Goal: Obtain resource: Download file/media

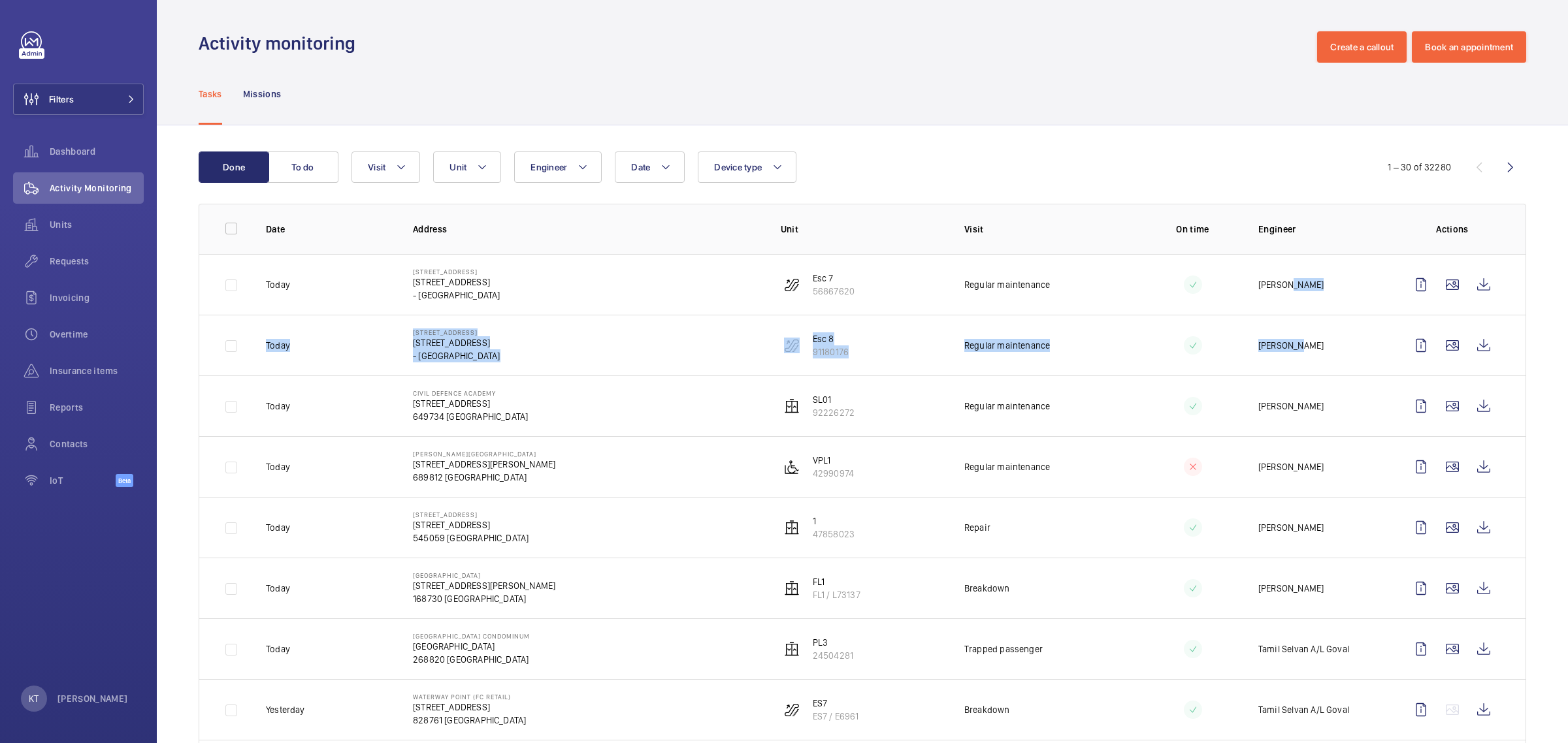
drag, startPoint x: 1274, startPoint y: 289, endPoint x: 1279, endPoint y: 335, distance: 46.3
click at [0, 0] on tbody "[DATE] [STREET_ADDRESS] 56867620 Regular maintenance Amirul Jasni [DATE] [STREE…" at bounding box center [0, 0] width 0 height 0
click at [1279, 335] on td "[PERSON_NAME]" at bounding box center [1310, 345] width 147 height 60
drag, startPoint x: 1299, startPoint y: 285, endPoint x: 1259, endPoint y: 284, distance: 40.0
click at [1259, 284] on td "[PERSON_NAME]" at bounding box center [1310, 283] width 147 height 60
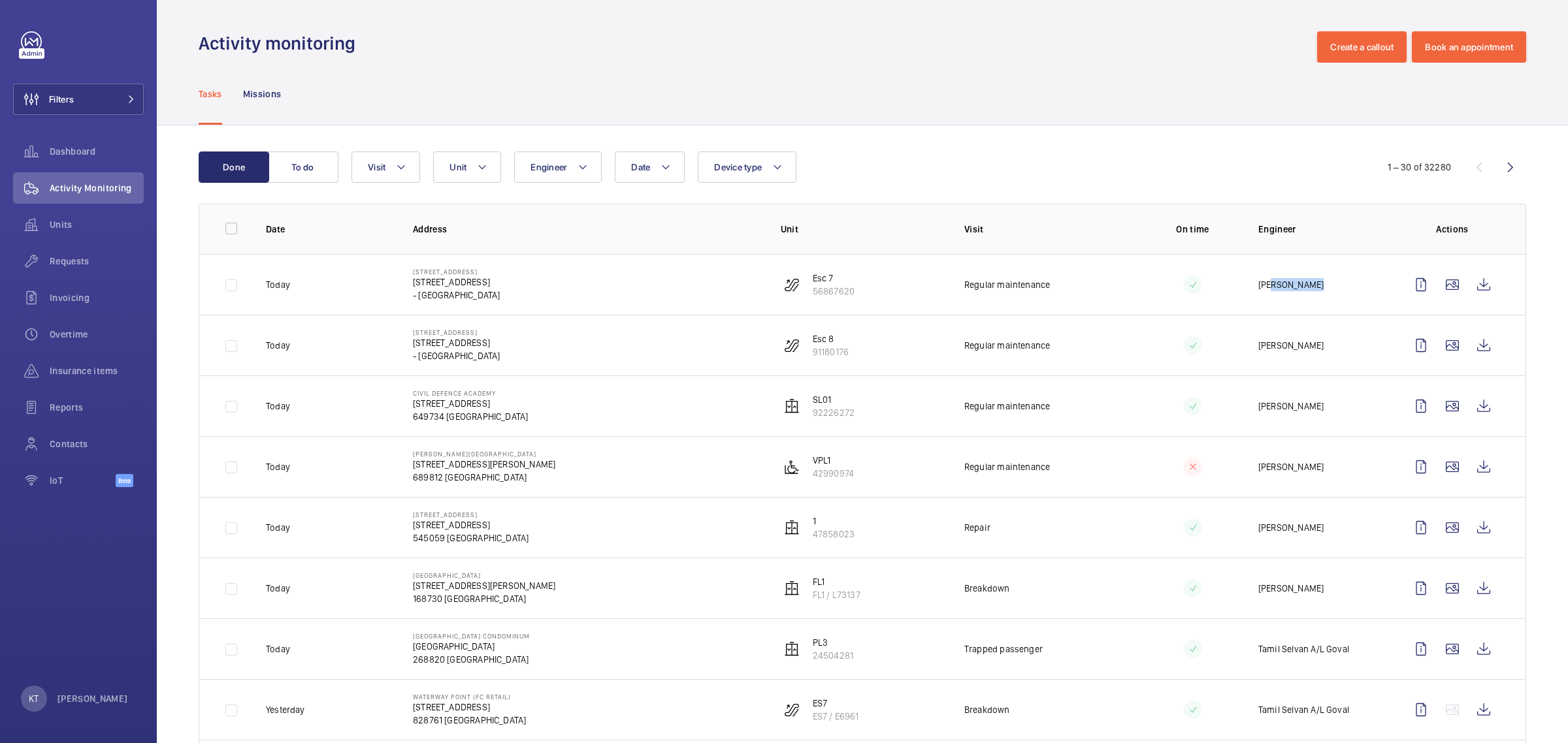
click at [1259, 284] on p "[PERSON_NAME]" at bounding box center [1290, 285] width 65 height 13
drag, startPoint x: 1258, startPoint y: 284, endPoint x: 1300, endPoint y: 282, distance: 42.0
click at [1300, 282] on td "[PERSON_NAME]" at bounding box center [1310, 283] width 147 height 60
click at [1468, 280] on wm-front-icon-button at bounding box center [1483, 284] width 32 height 32
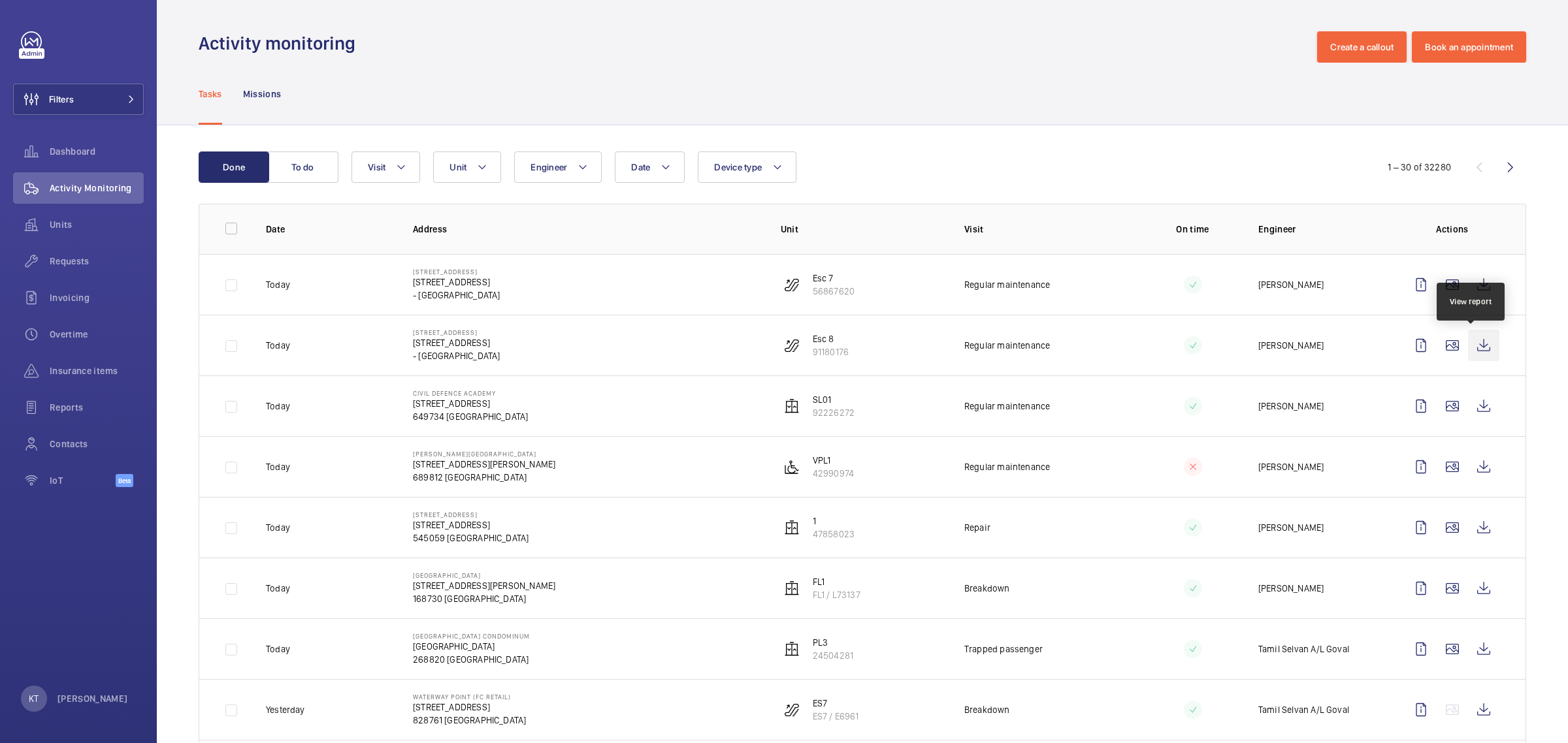
click at [1467, 344] on wm-front-icon-button at bounding box center [1483, 345] width 32 height 32
click at [320, 164] on button "To do" at bounding box center [304, 167] width 71 height 32
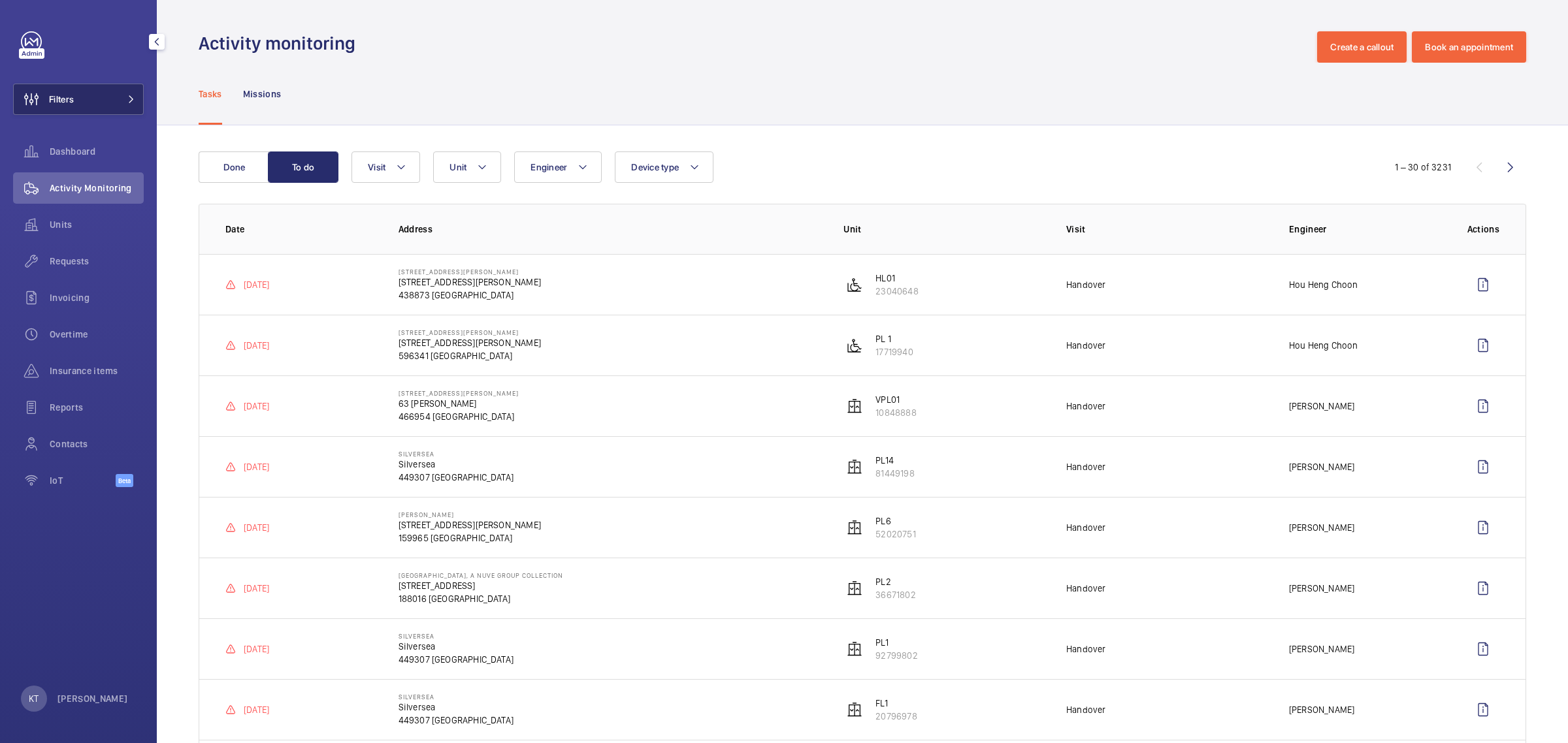
click at [103, 103] on button "Filters" at bounding box center [79, 99] width 130 height 32
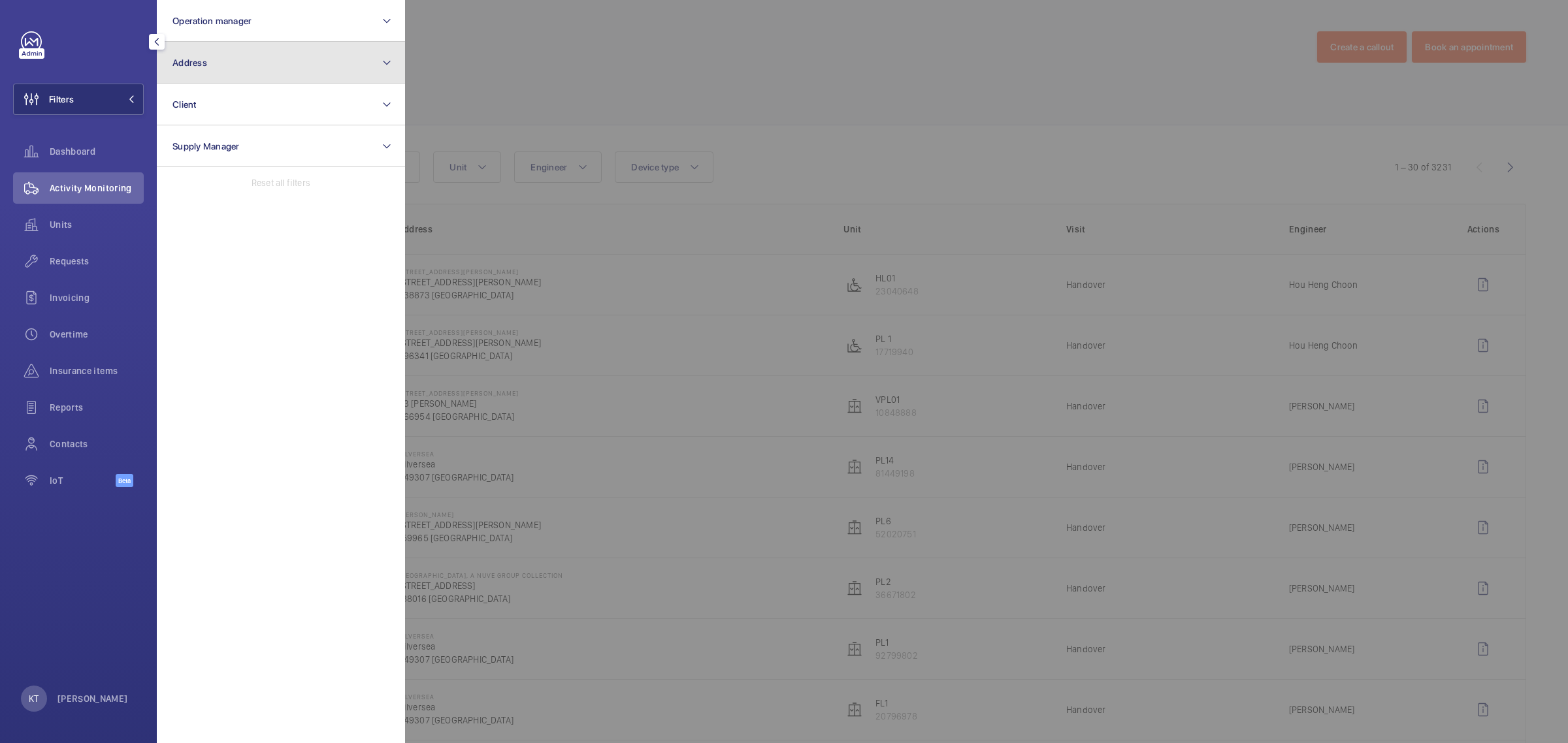
click at [239, 67] on button "Address" at bounding box center [281, 63] width 248 height 42
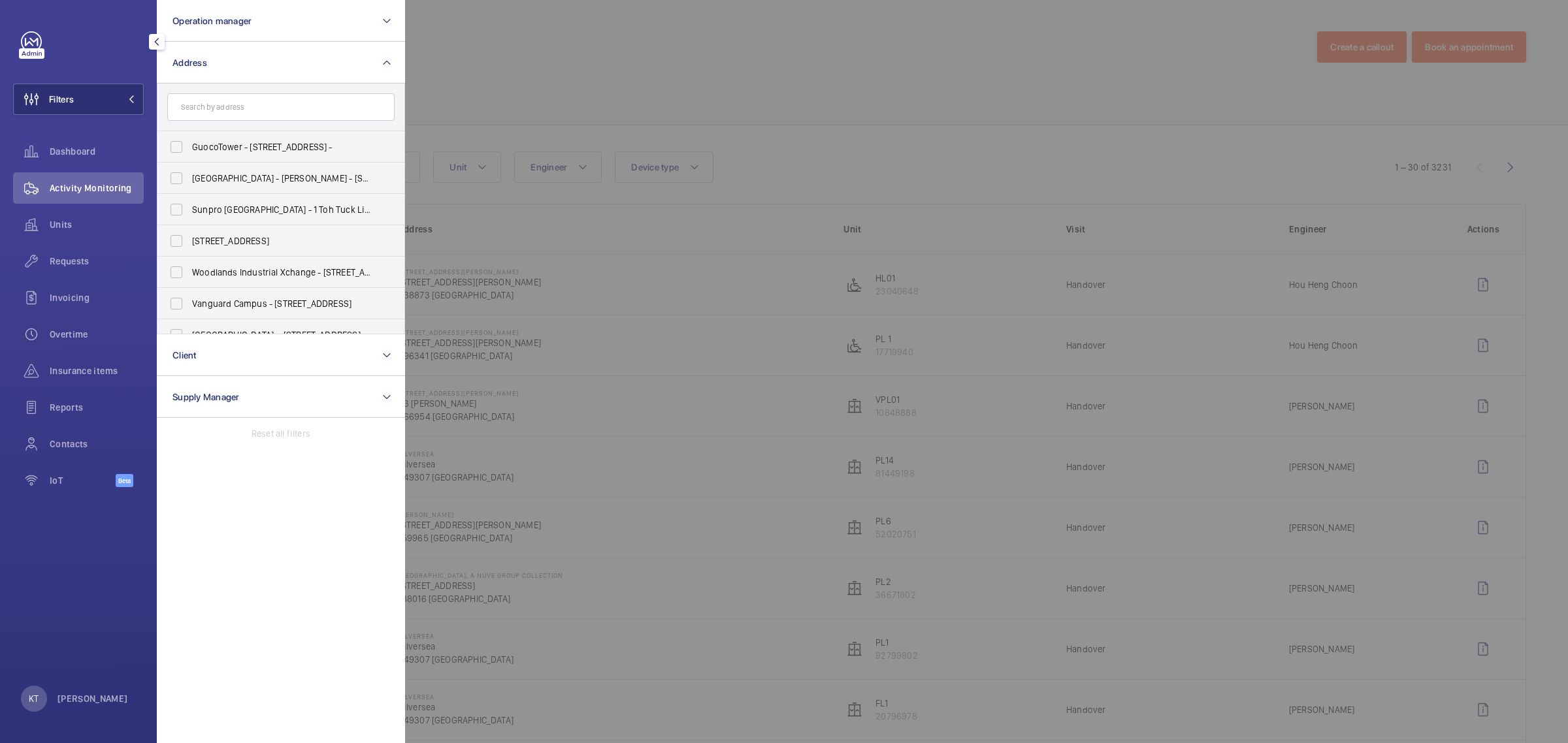
click at [252, 99] on input "text" at bounding box center [281, 107] width 227 height 28
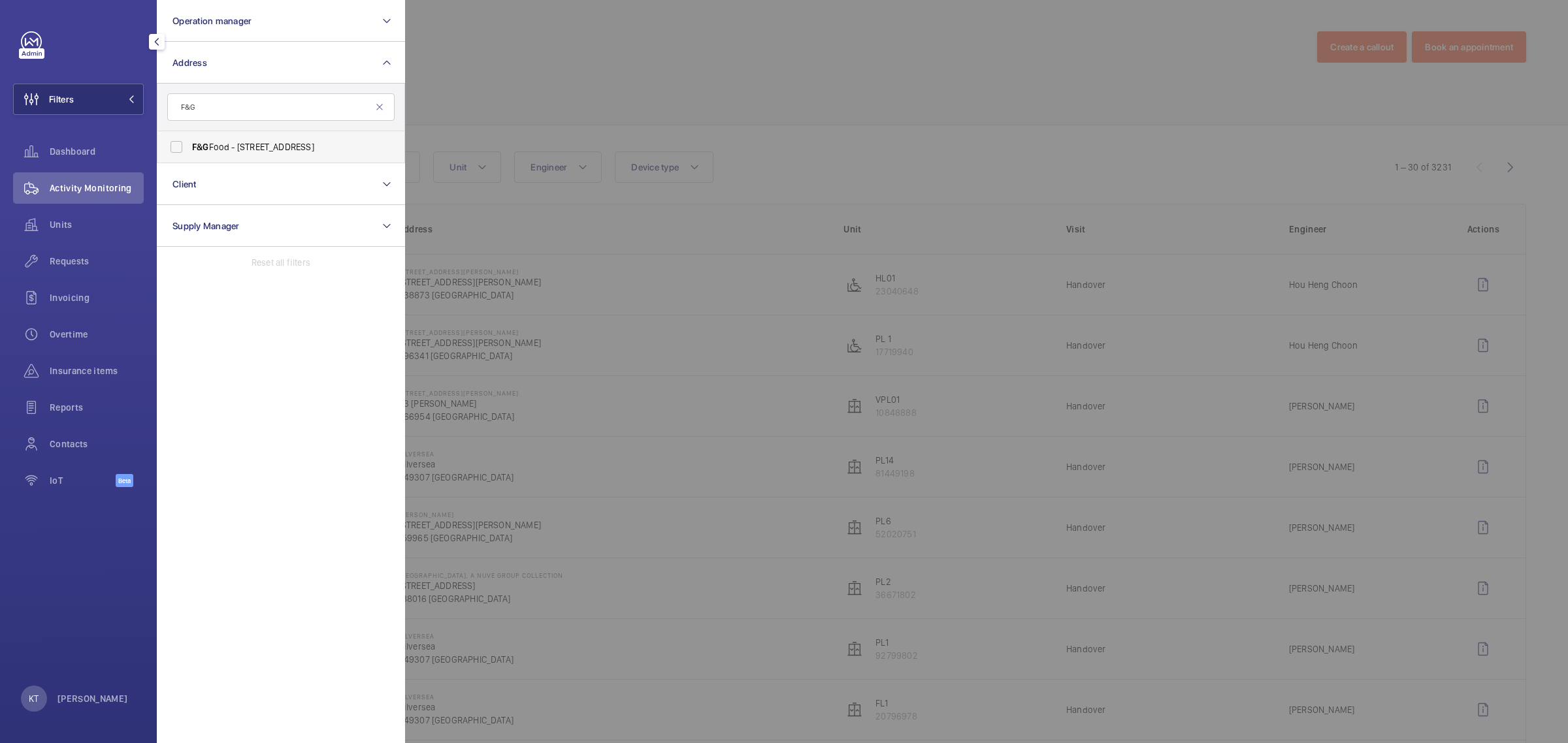
type input "F&G"
click at [273, 151] on span "F&G Food - [STREET_ADDRESS]" at bounding box center [282, 147] width 180 height 13
click at [190, 151] on input "F&G Food - [STREET_ADDRESS]" at bounding box center [175, 146] width 26 height 26
checkbox input "true"
click at [850, 122] on div at bounding box center [1189, 372] width 1568 height 743
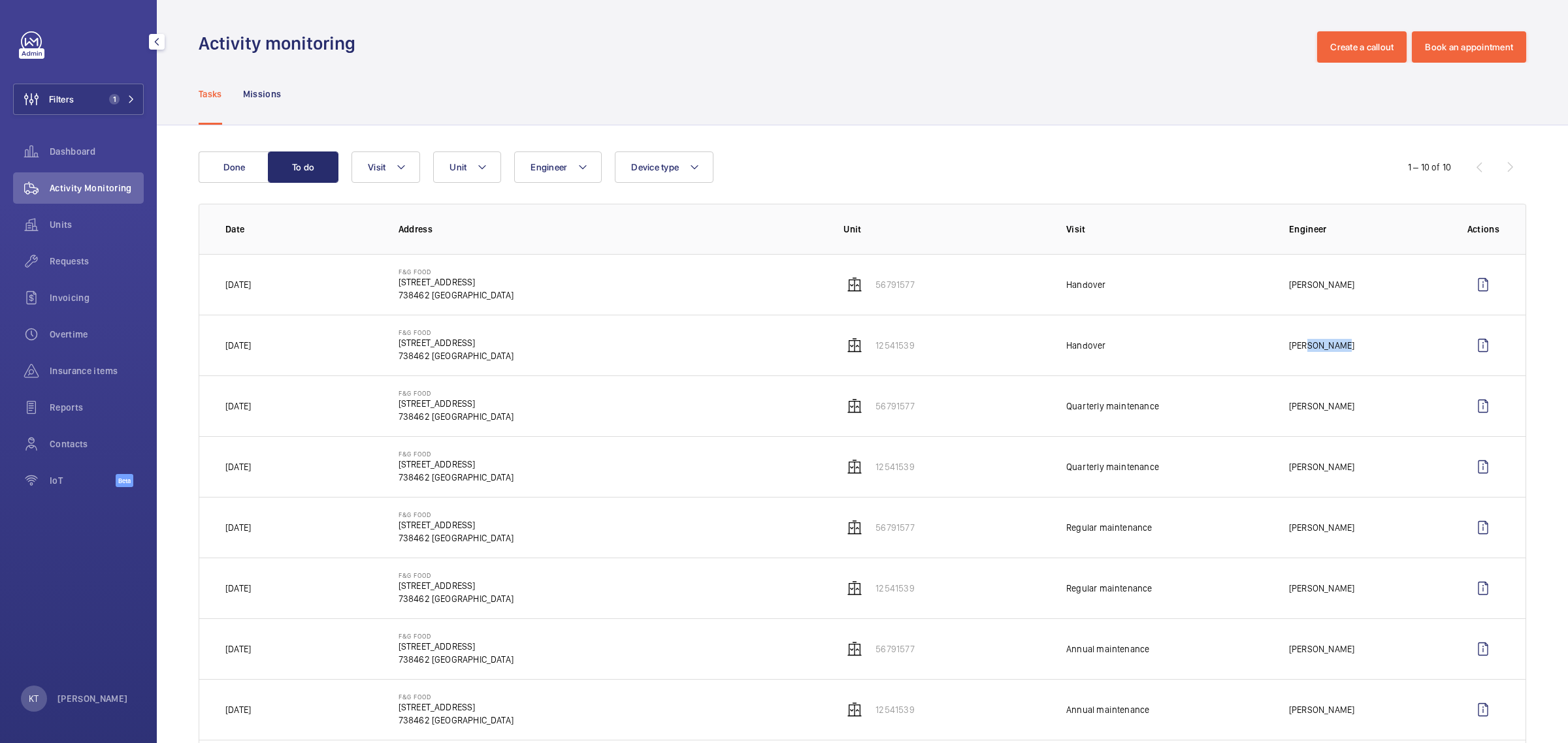
drag, startPoint x: 1287, startPoint y: 344, endPoint x: 1329, endPoint y: 340, distance: 42.2
click at [1329, 340] on td "[PERSON_NAME]" at bounding box center [1357, 345] width 178 height 60
click at [1329, 338] on td "[PERSON_NAME]" at bounding box center [1357, 345] width 178 height 60
drag, startPoint x: 1336, startPoint y: 338, endPoint x: 1265, endPoint y: 347, distance: 71.6
click at [1268, 347] on td "[PERSON_NAME]" at bounding box center [1357, 345] width 178 height 60
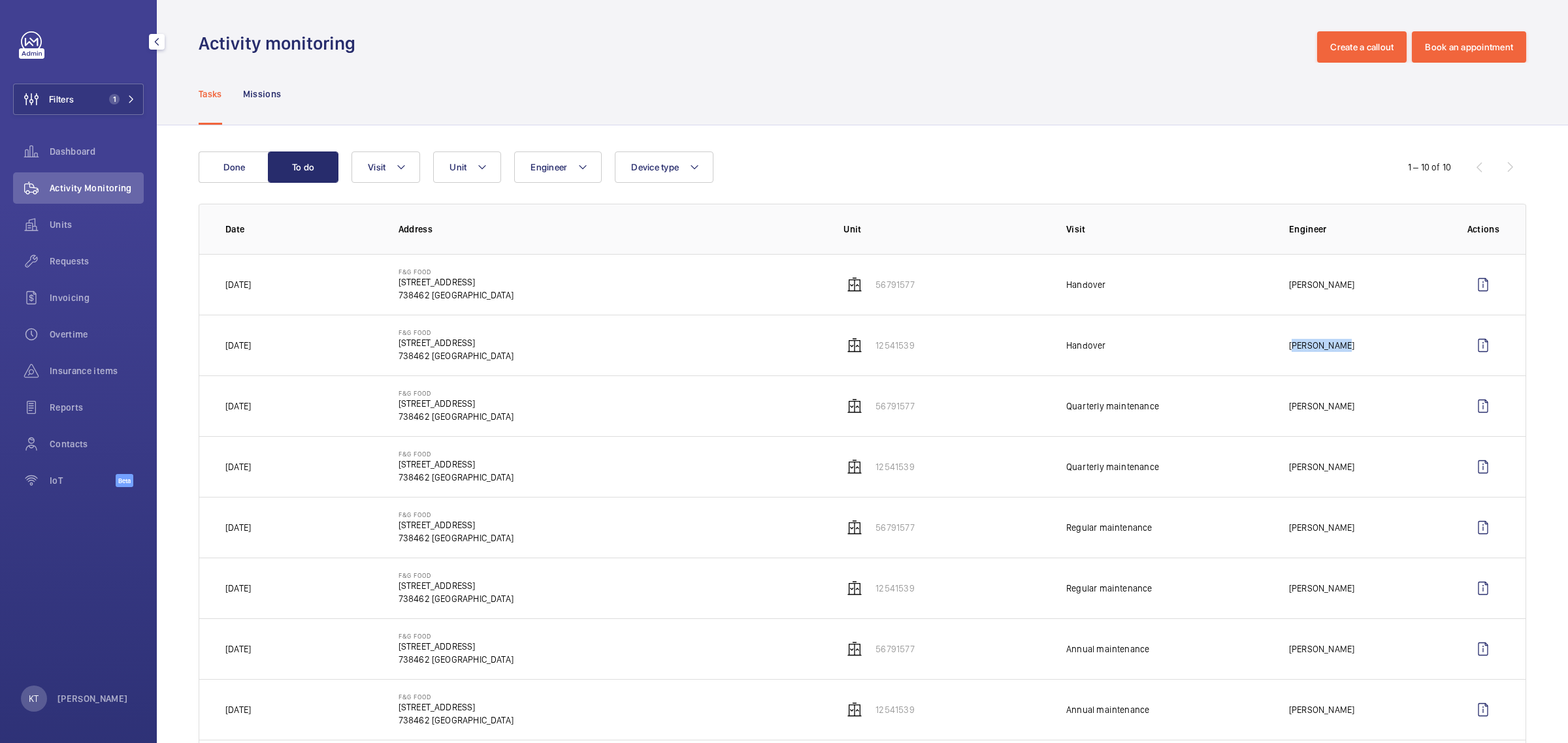
click at [1268, 347] on td "[PERSON_NAME]" at bounding box center [1357, 345] width 178 height 60
click at [100, 94] on button "Filters 1" at bounding box center [79, 99] width 130 height 32
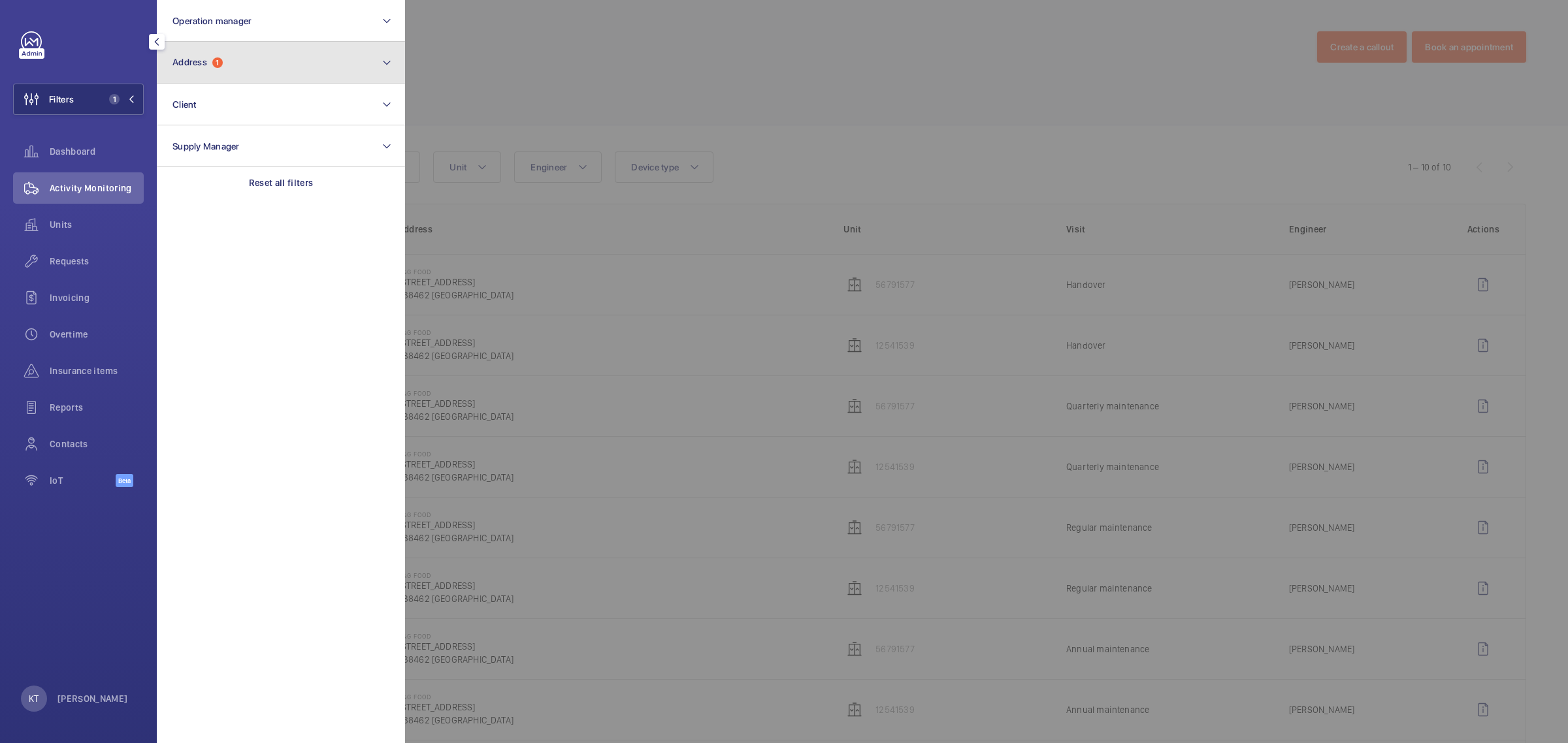
click at [249, 74] on button "Address 1" at bounding box center [281, 63] width 248 height 42
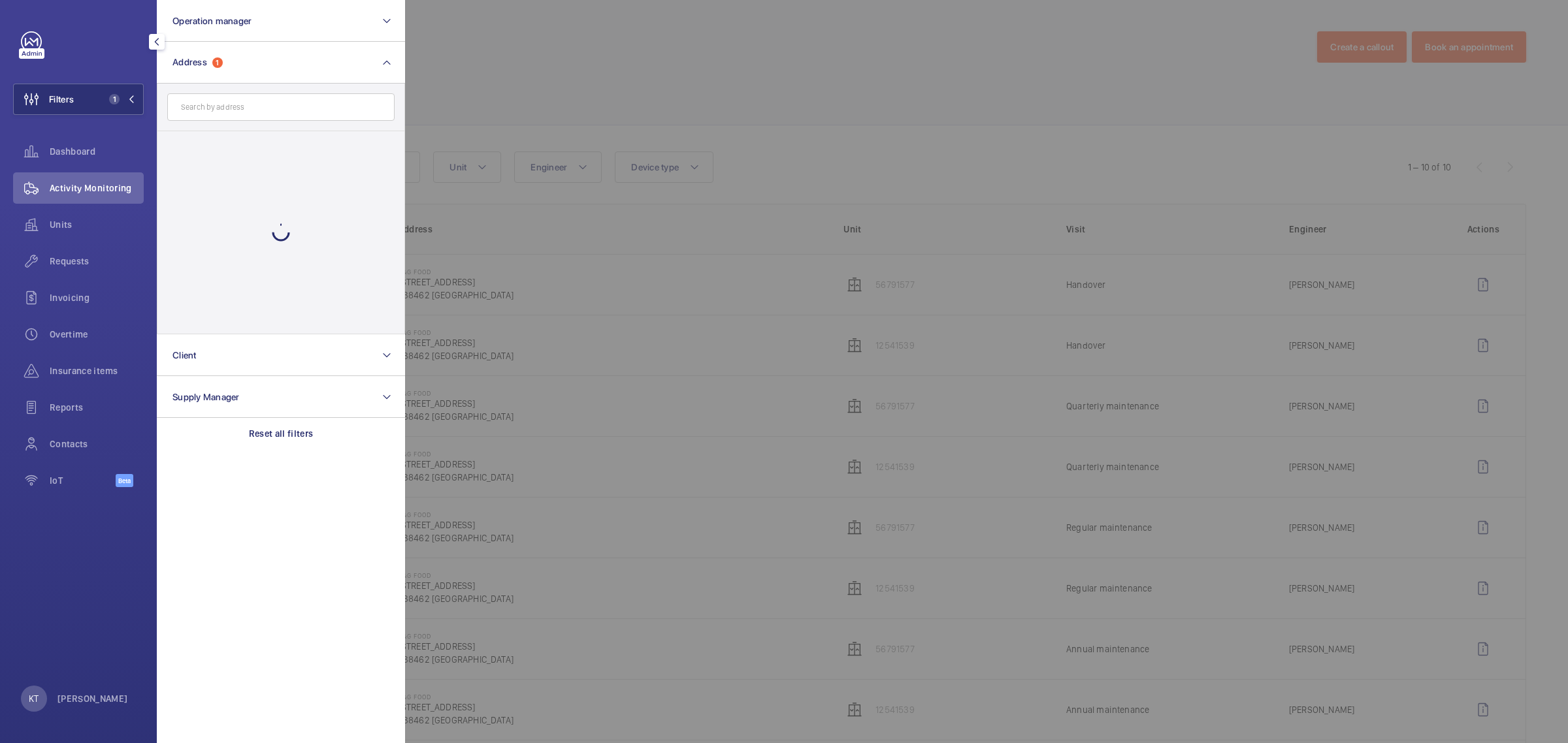
click at [276, 108] on input "text" at bounding box center [281, 107] width 227 height 28
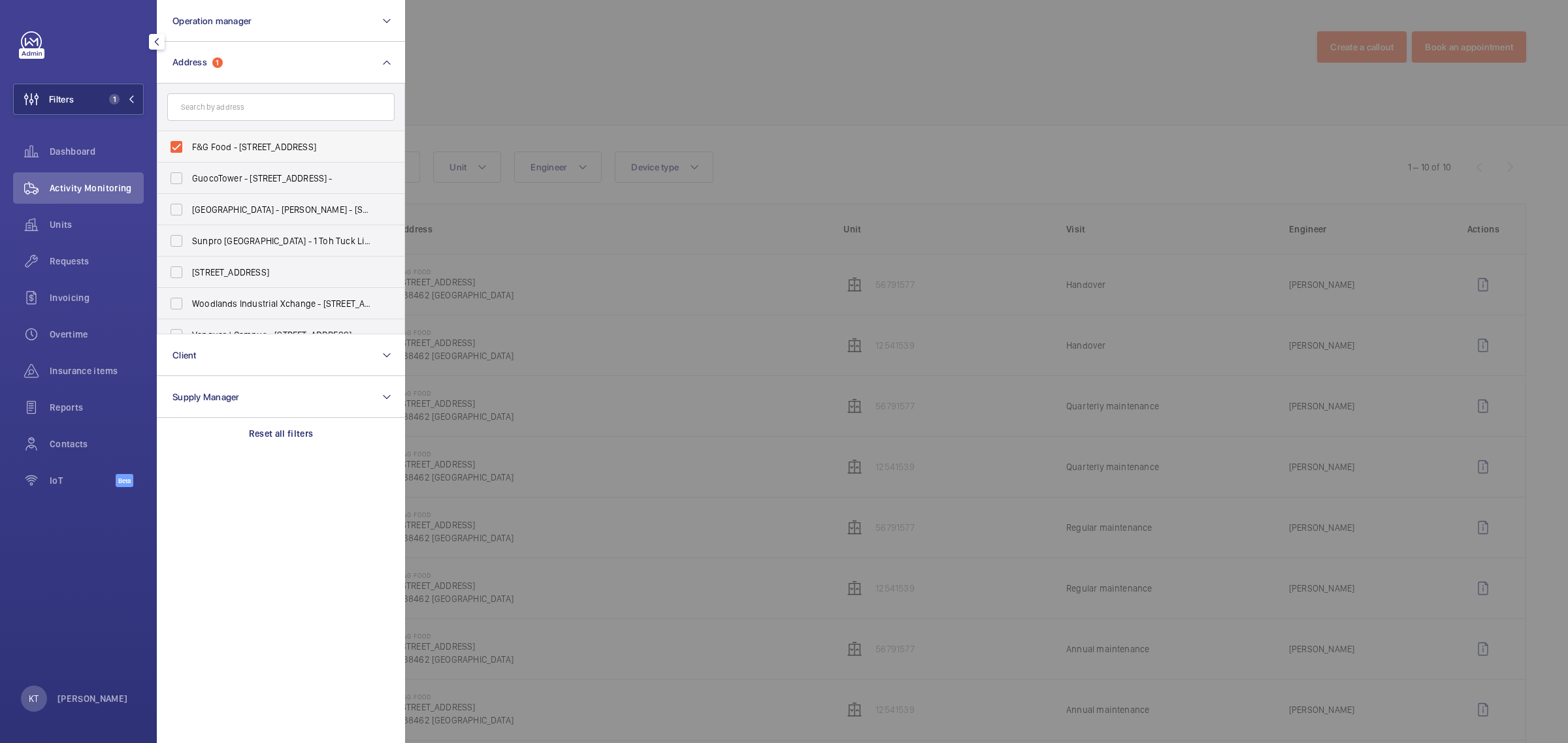
drag, startPoint x: 218, startPoint y: 148, endPoint x: 223, endPoint y: 139, distance: 10.3
click at [217, 148] on span "F&G Food - [STREET_ADDRESS]" at bounding box center [282, 147] width 180 height 13
click at [190, 148] on input "F&G Food - [STREET_ADDRESS]" at bounding box center [175, 146] width 26 height 26
checkbox input "false"
click at [237, 108] on input "text" at bounding box center [281, 107] width 227 height 28
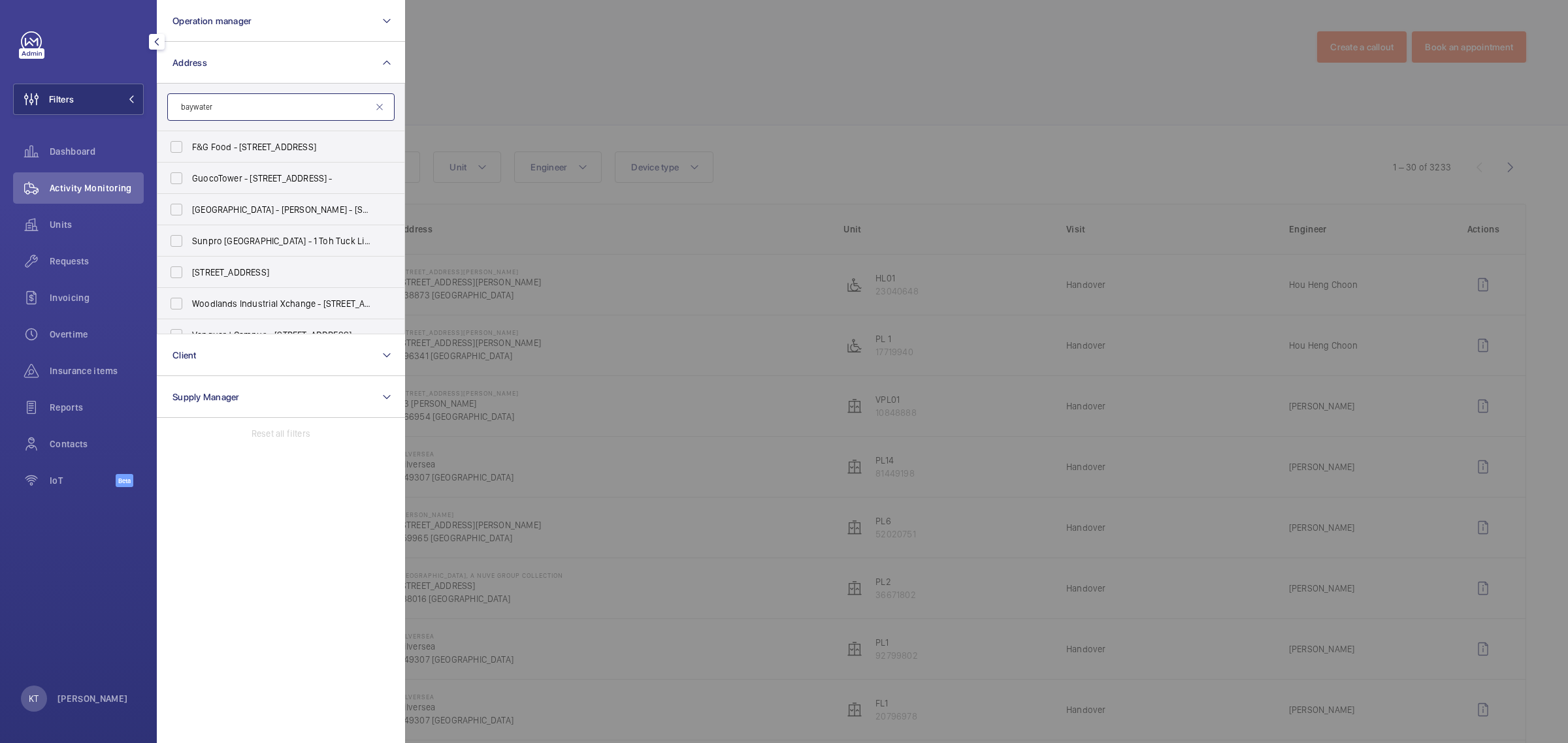
type input "baywater"
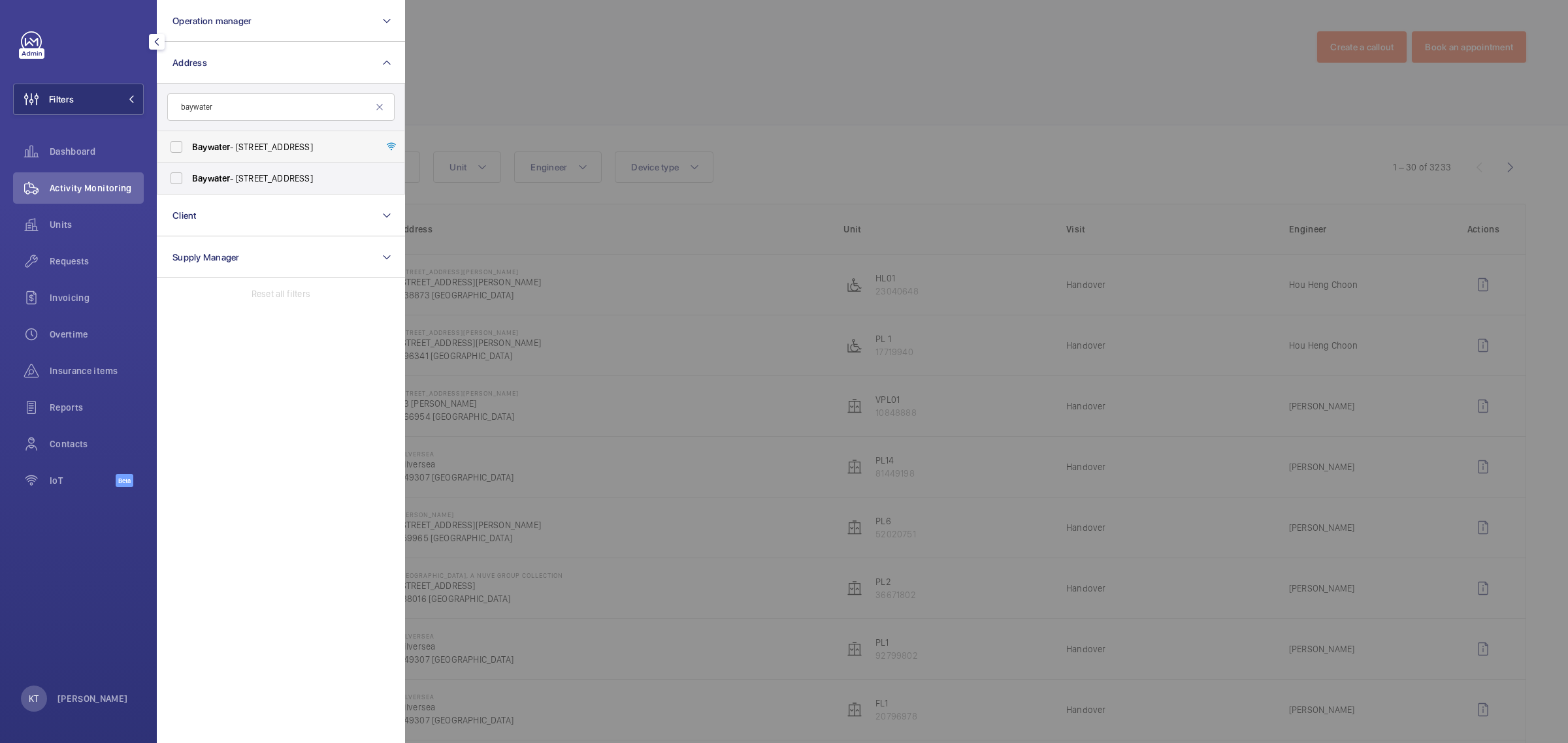
click at [252, 142] on span "Baywater - [STREET_ADDRESS]" at bounding box center [282, 147] width 180 height 13
click at [190, 142] on input "Baywater - [STREET_ADDRESS]" at bounding box center [175, 146] width 26 height 26
checkbox input "true"
click at [832, 104] on div at bounding box center [1189, 372] width 1568 height 743
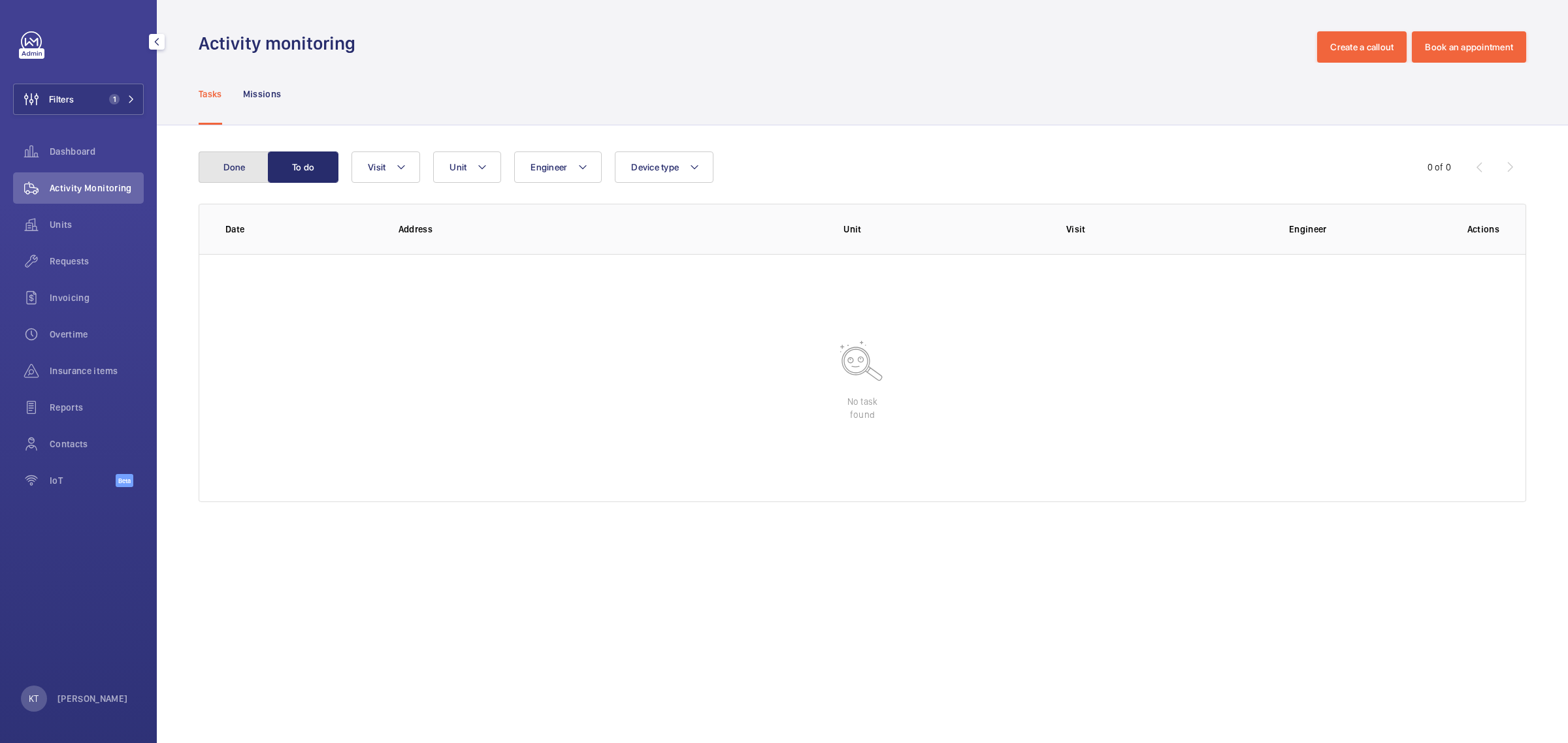
click at [243, 166] on button "Done" at bounding box center [234, 167] width 71 height 32
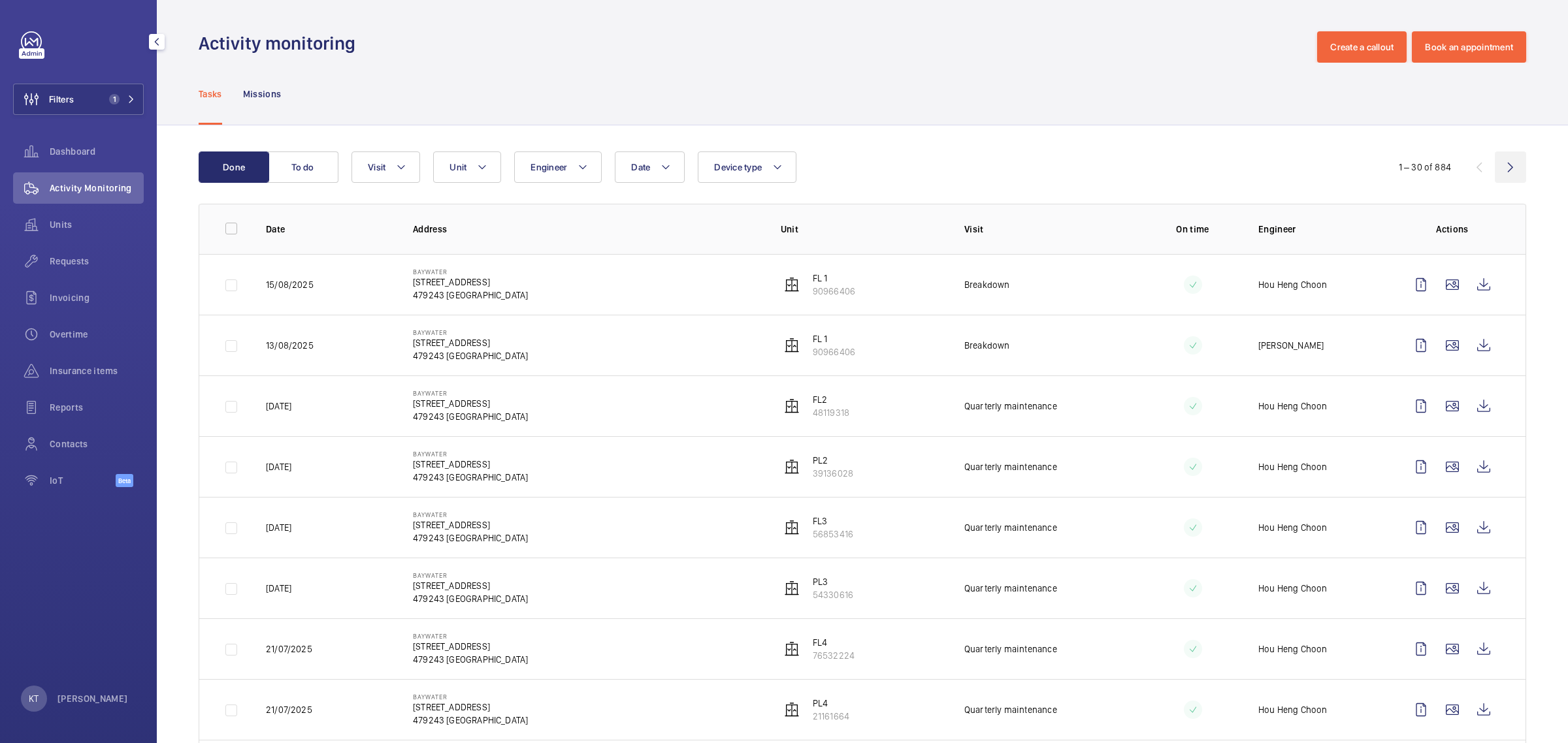
click at [1501, 168] on wm-front-icon-button at bounding box center [1510, 167] width 32 height 32
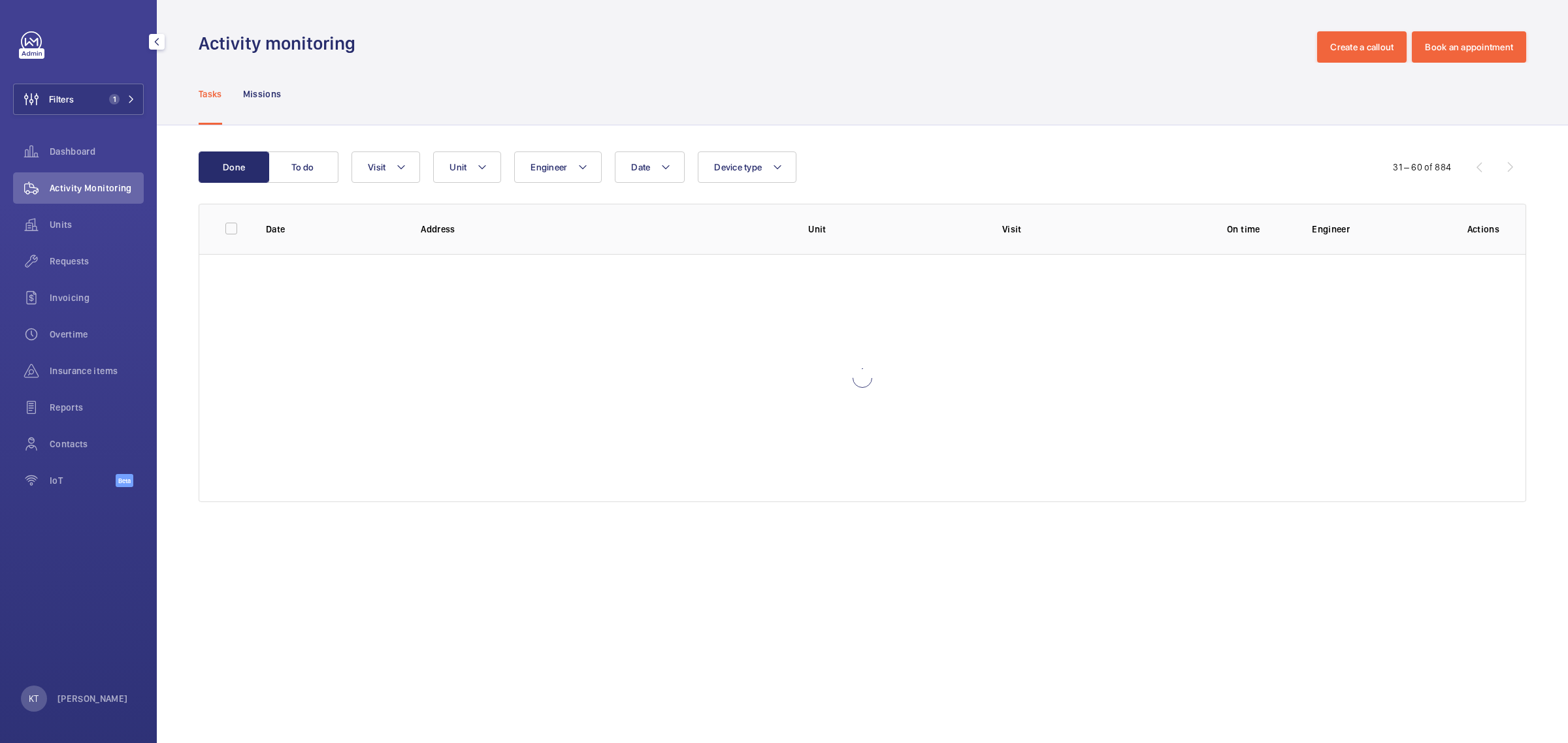
click at [1501, 168] on div "31 – 60 of 884" at bounding box center [1447, 167] width 157 height 15
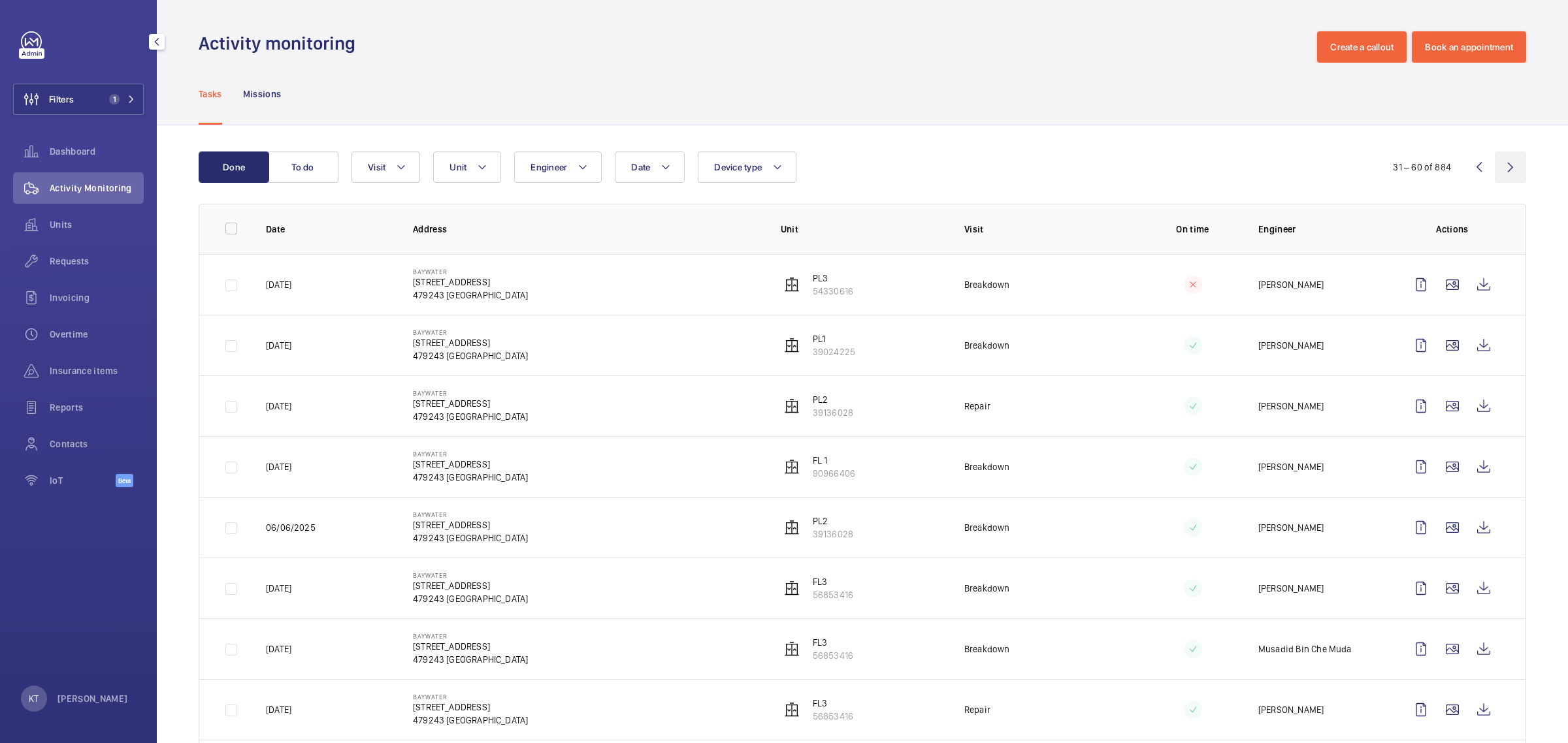
click at [1501, 168] on wm-front-icon-button at bounding box center [1510, 167] width 32 height 32
click at [639, 176] on button "Date" at bounding box center [649, 167] width 70 height 32
click at [654, 254] on mat-icon at bounding box center [649, 261] width 15 height 15
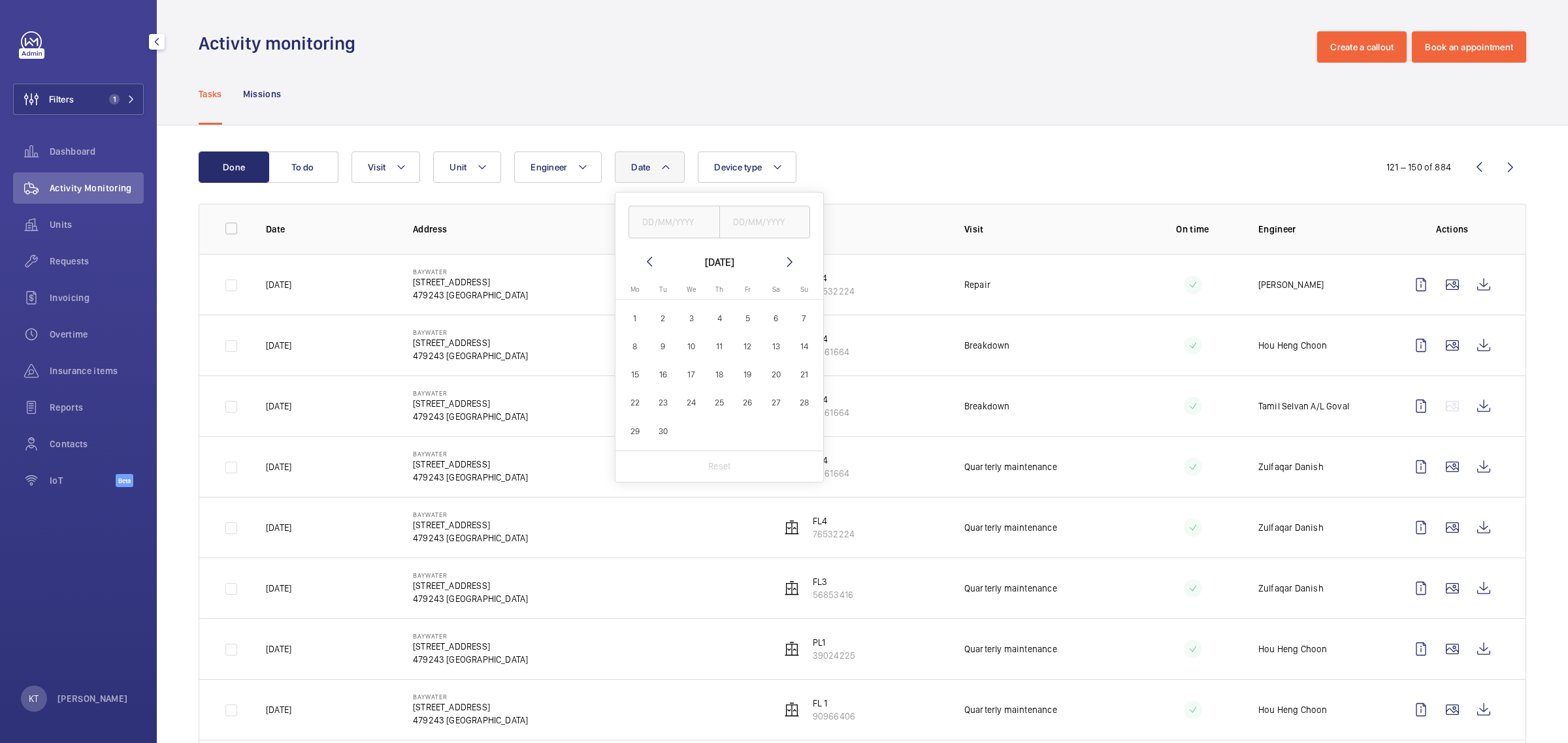
click at [654, 254] on mat-icon at bounding box center [649, 261] width 15 height 15
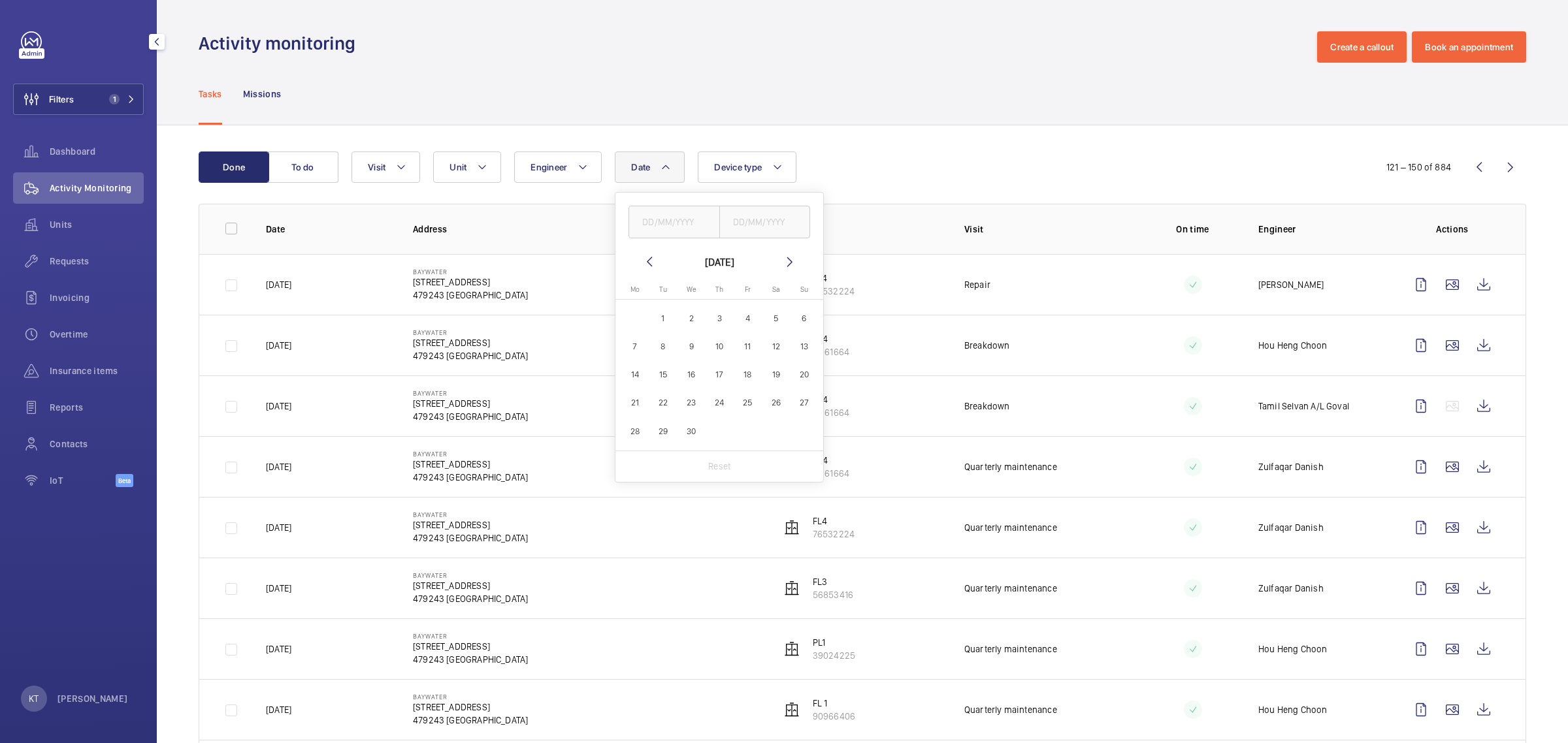
click at [654, 254] on mat-icon at bounding box center [649, 261] width 15 height 15
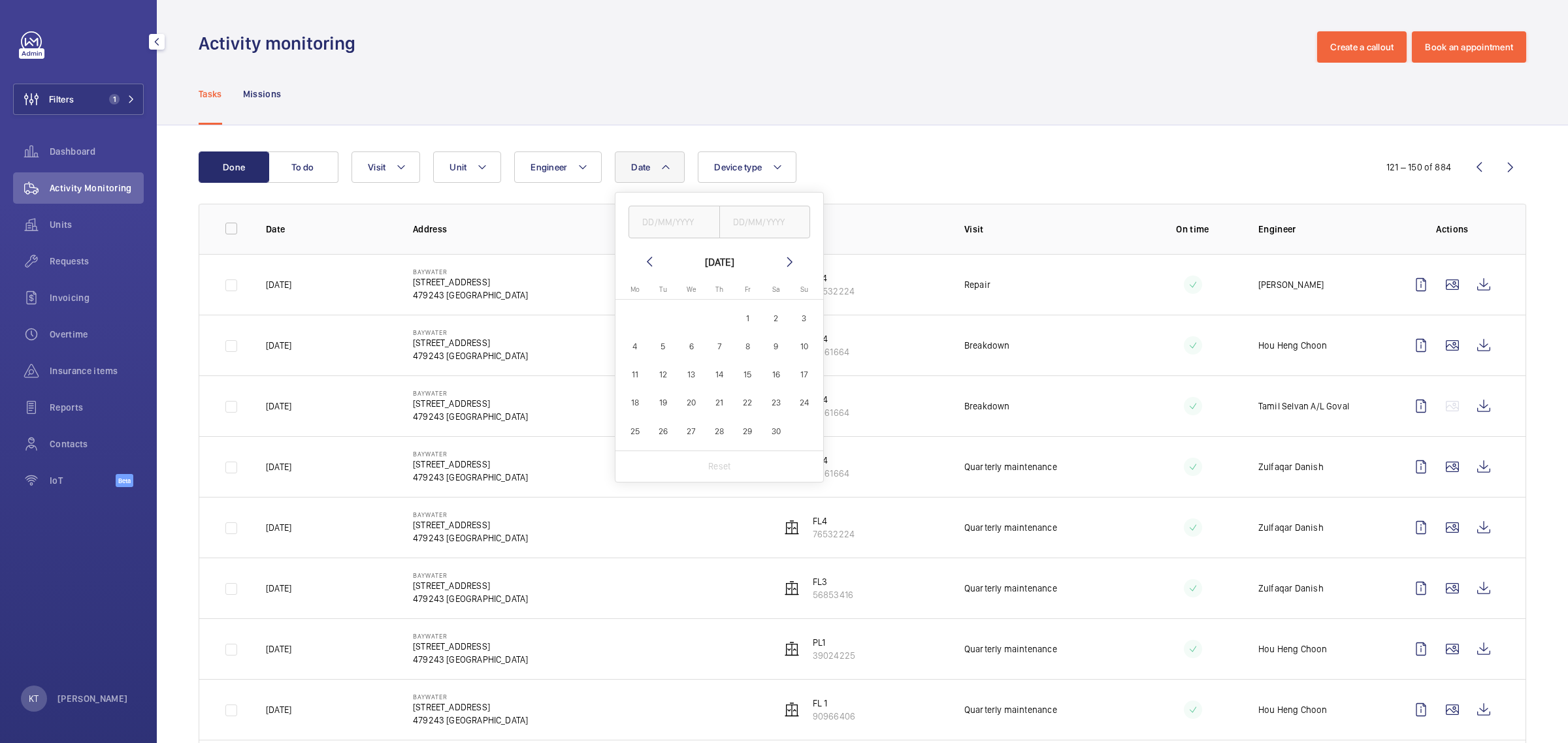
click at [654, 254] on mat-icon at bounding box center [649, 261] width 15 height 15
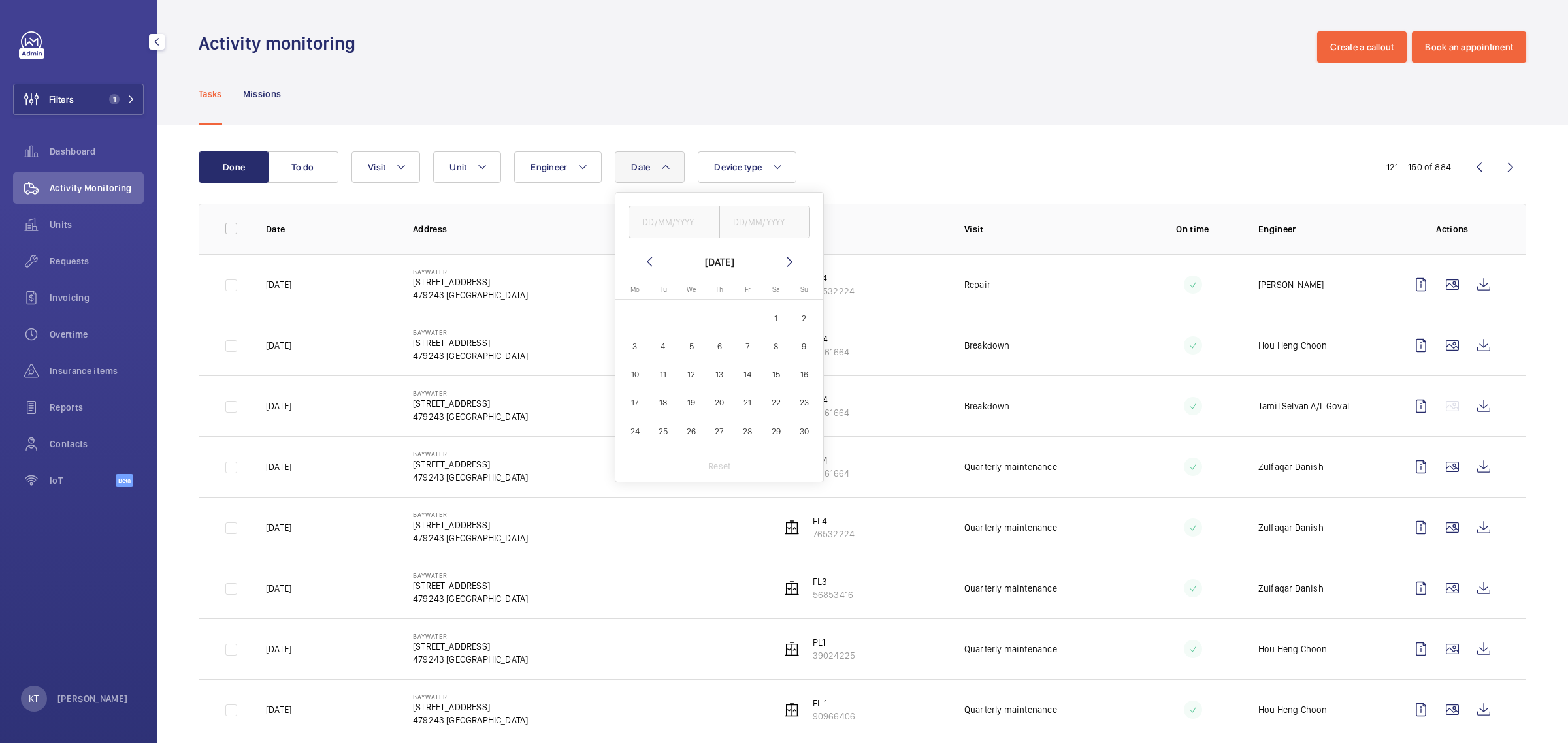
click at [654, 254] on mat-icon at bounding box center [649, 261] width 15 height 15
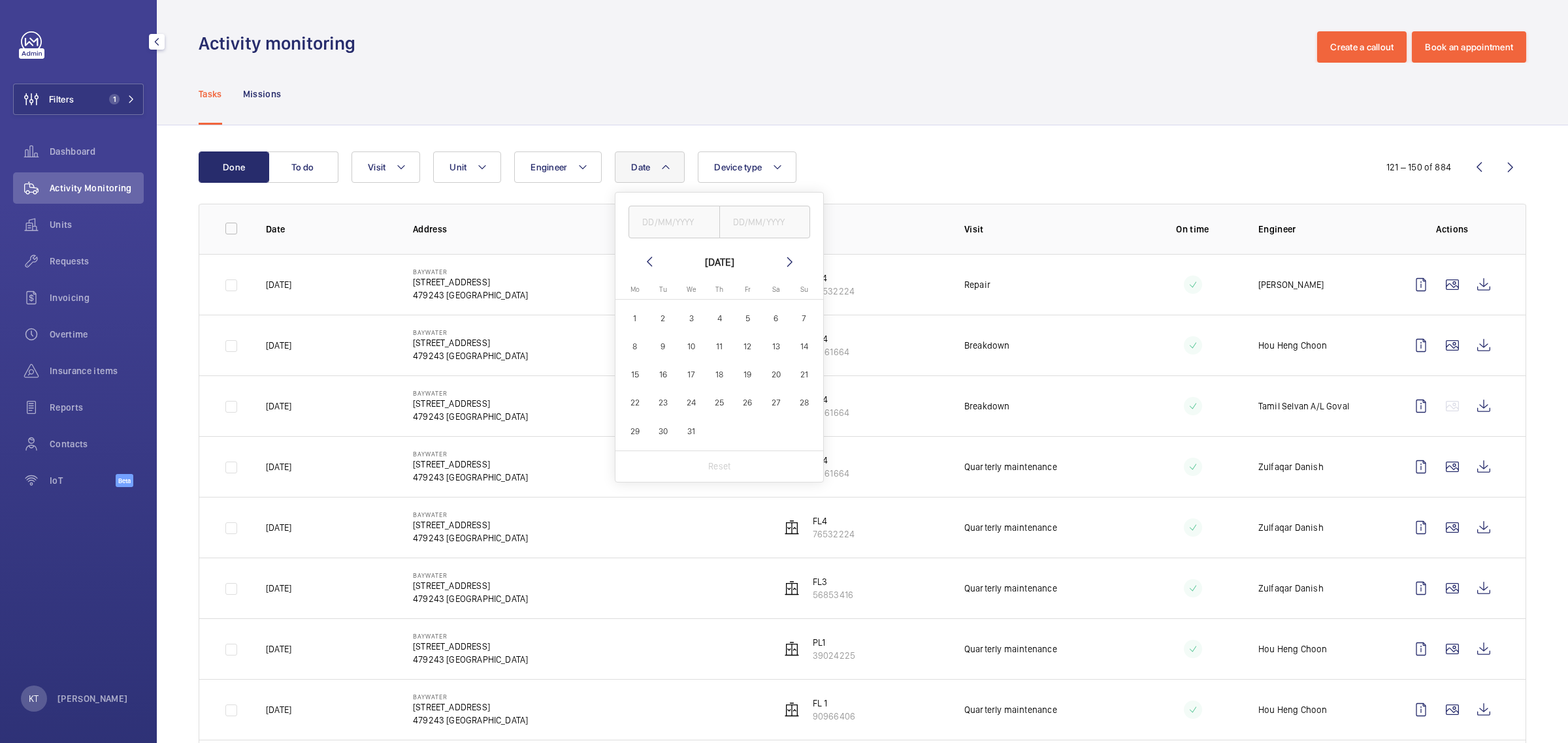
click at [654, 254] on mat-icon at bounding box center [649, 261] width 15 height 15
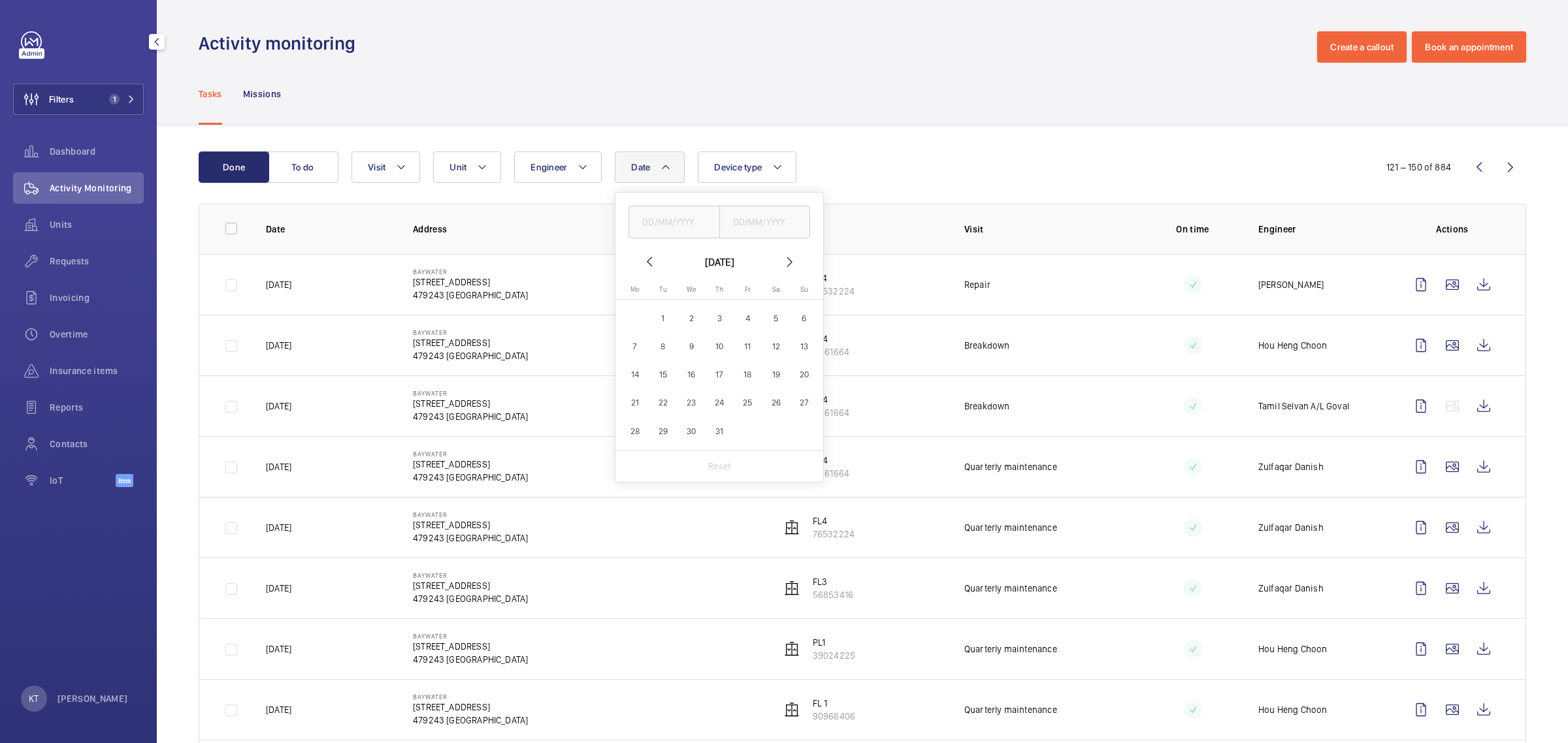
click at [654, 254] on mat-icon at bounding box center [649, 261] width 15 height 15
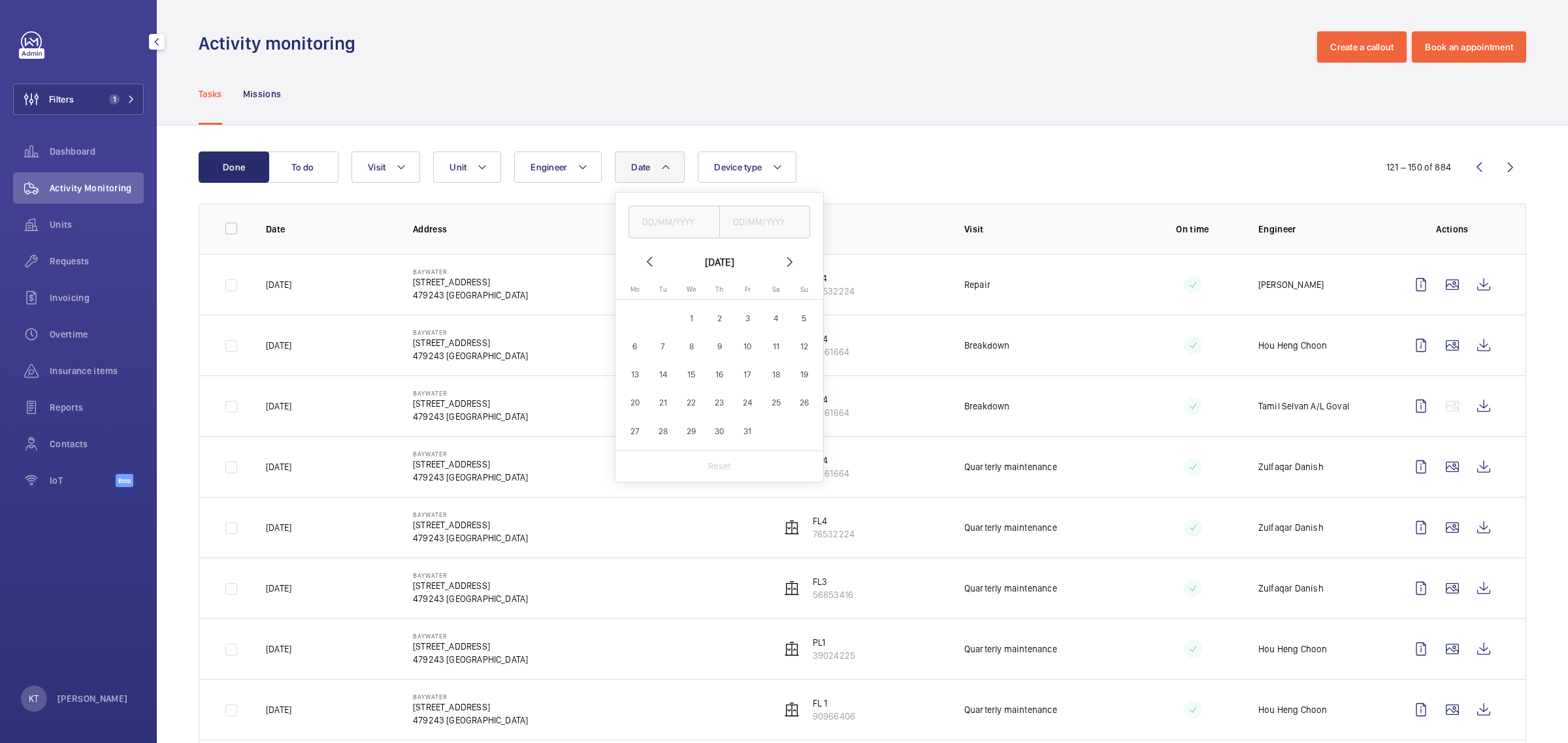
click at [654, 254] on mat-icon at bounding box center [649, 261] width 15 height 15
click at [1499, 160] on wm-front-icon-button at bounding box center [1510, 167] width 32 height 32
click at [1507, 170] on wm-front-icon-button at bounding box center [1510, 167] width 32 height 32
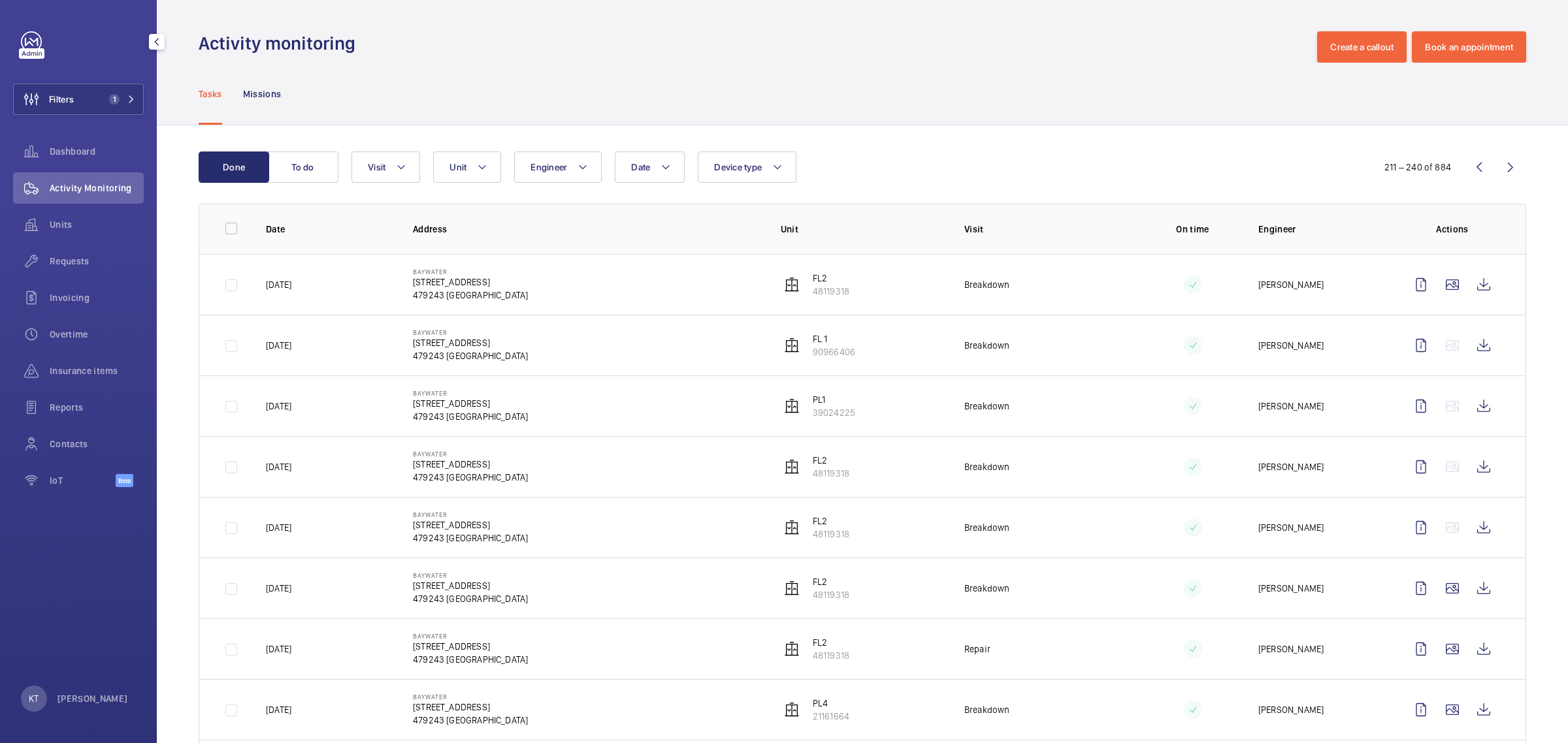
click at [1507, 170] on wm-front-icon-button at bounding box center [1510, 167] width 32 height 32
click at [1507, 169] on wm-front-icon-button at bounding box center [1510, 167] width 32 height 32
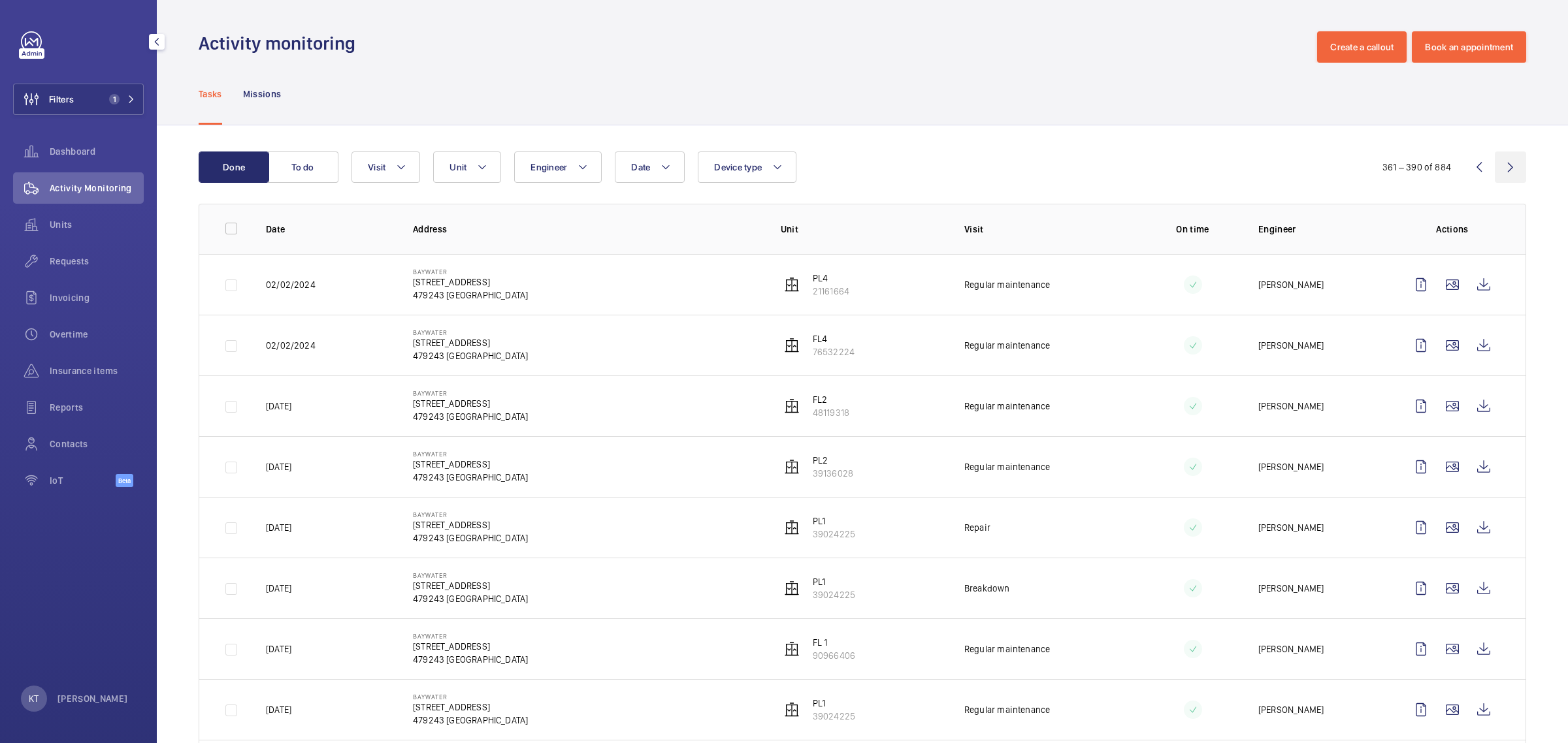
click at [1507, 169] on wm-front-icon-button at bounding box center [1510, 167] width 32 height 32
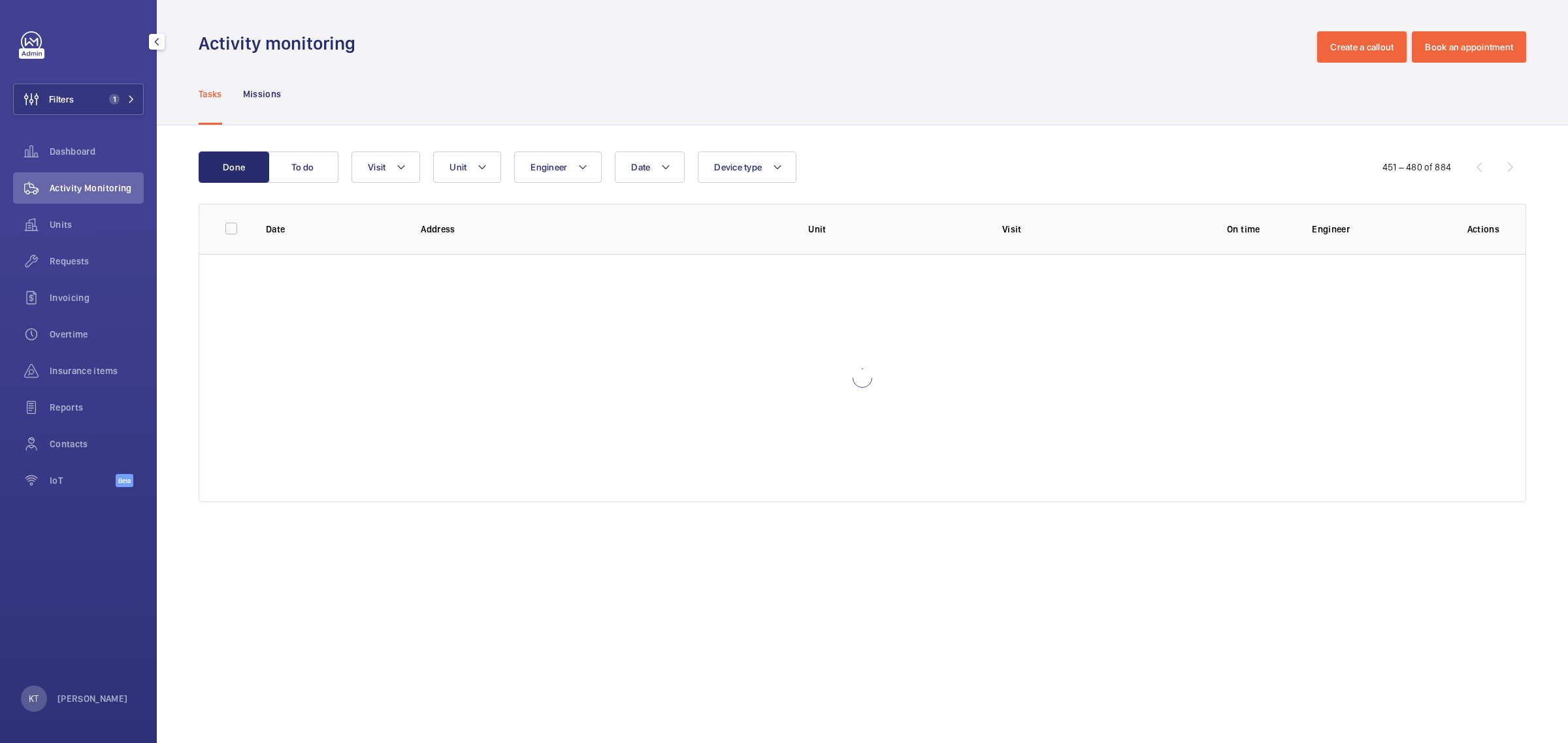
click at [1507, 169] on wm-front-icon-button at bounding box center [1510, 167] width 32 height 32
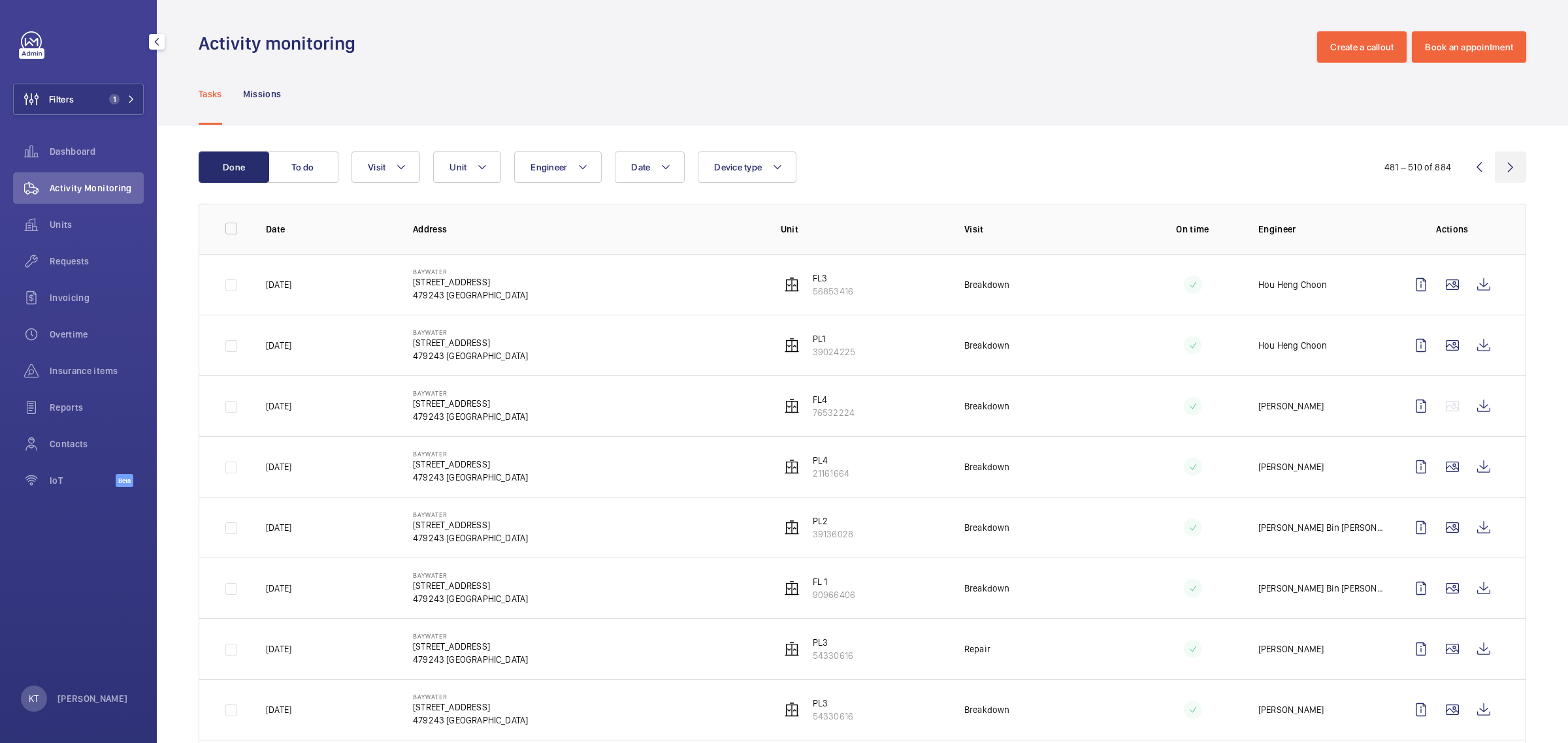
click at [1507, 169] on wm-front-icon-button at bounding box center [1510, 167] width 32 height 32
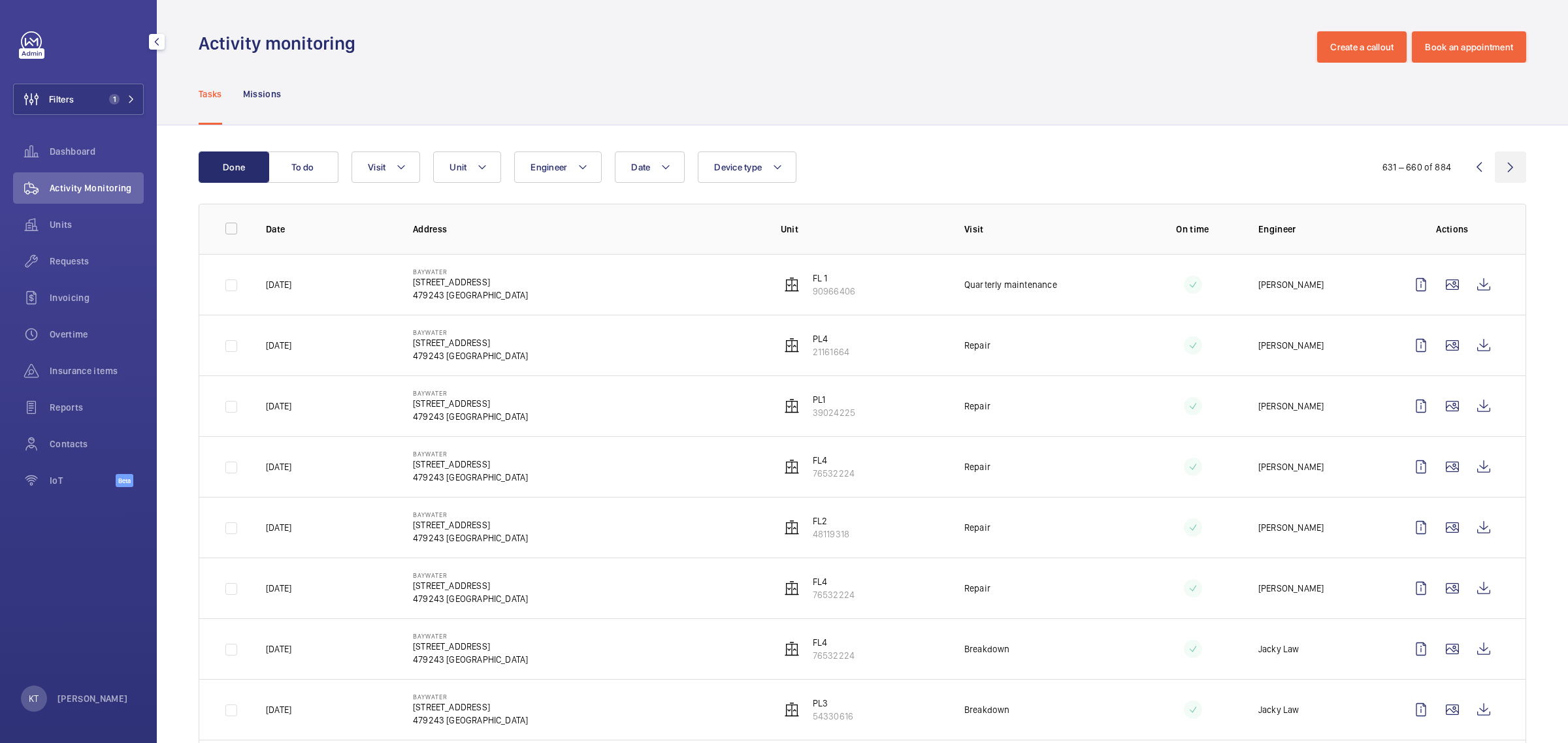
click at [1507, 169] on wm-front-icon-button at bounding box center [1510, 167] width 32 height 32
click at [1507, 169] on wm-front-icon-button at bounding box center [1510, 167] width 32 height 32
click at [1511, 169] on wm-front-icon-button at bounding box center [1510, 167] width 32 height 32
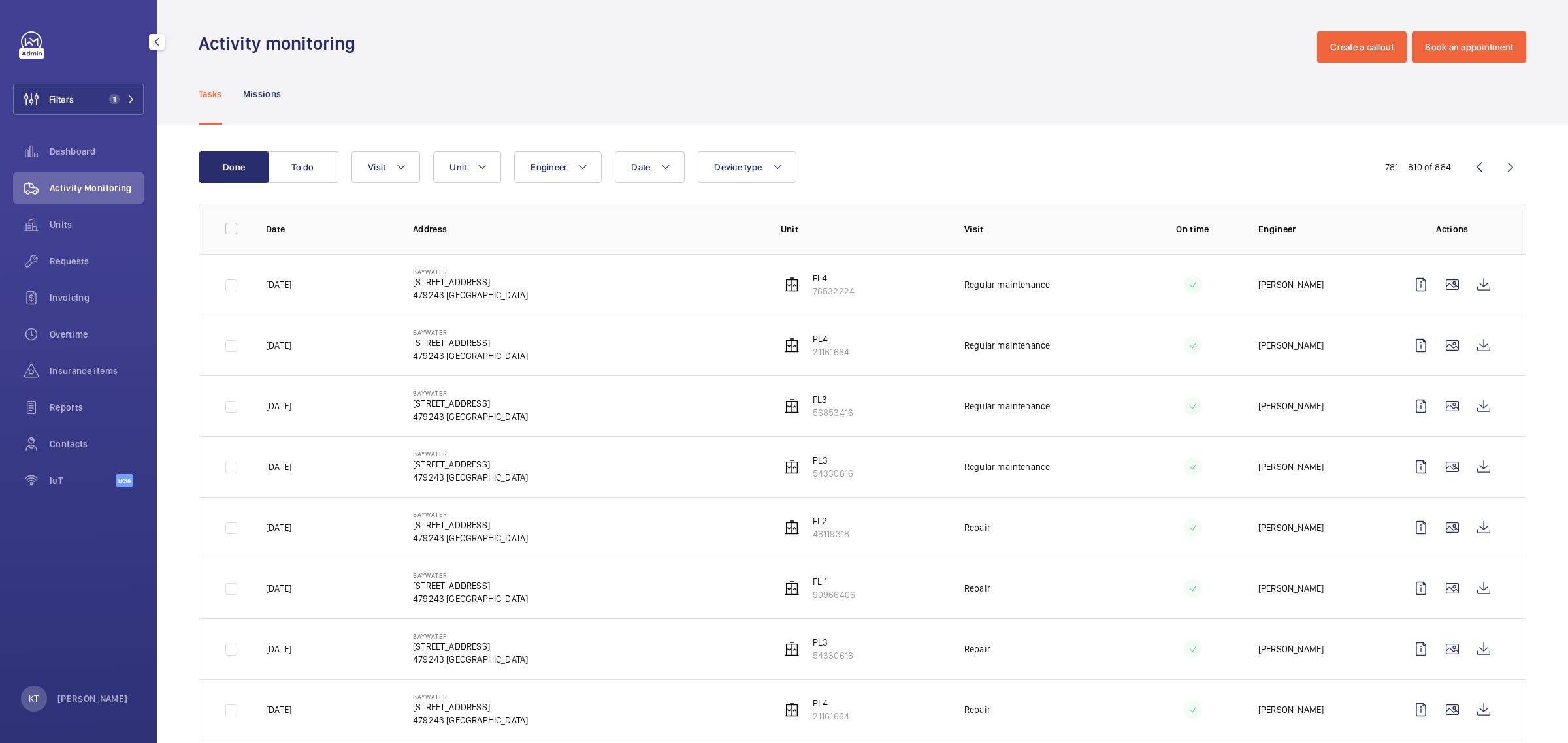
click at [1511, 169] on wm-front-icon-button at bounding box center [1510, 167] width 32 height 32
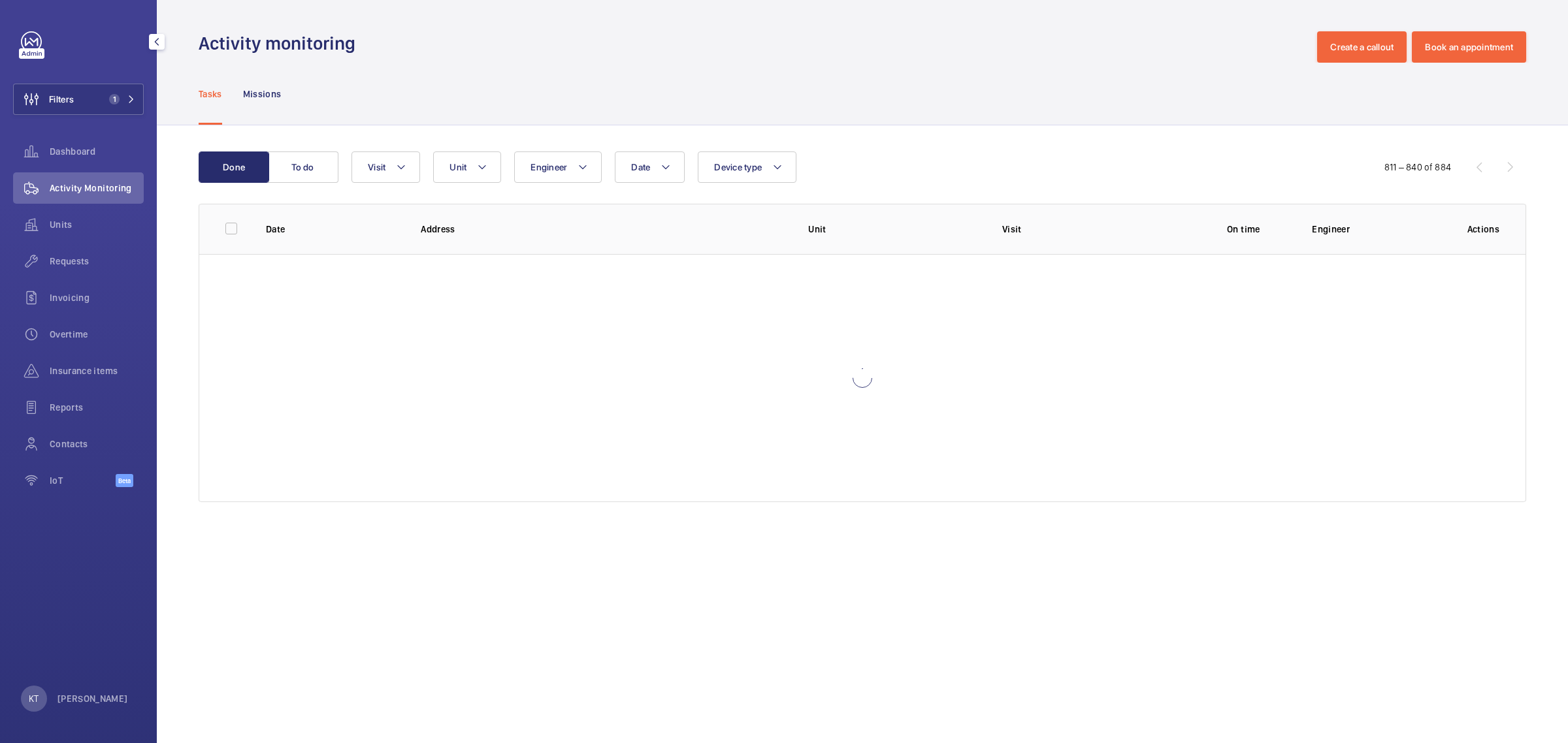
click at [1511, 169] on div "811 – 840 of 884" at bounding box center [1444, 167] width 163 height 15
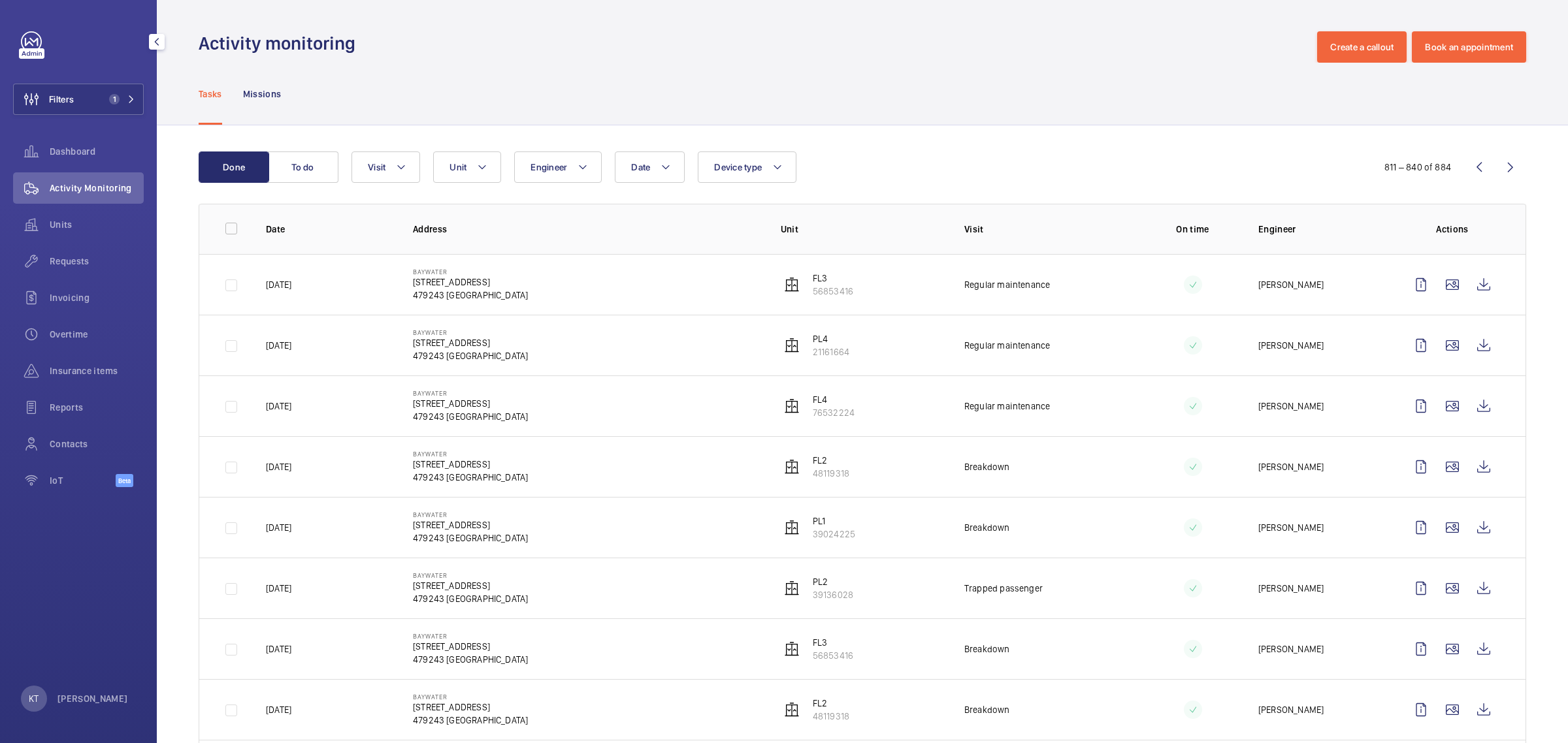
click at [1511, 169] on wm-front-icon-button at bounding box center [1510, 167] width 32 height 32
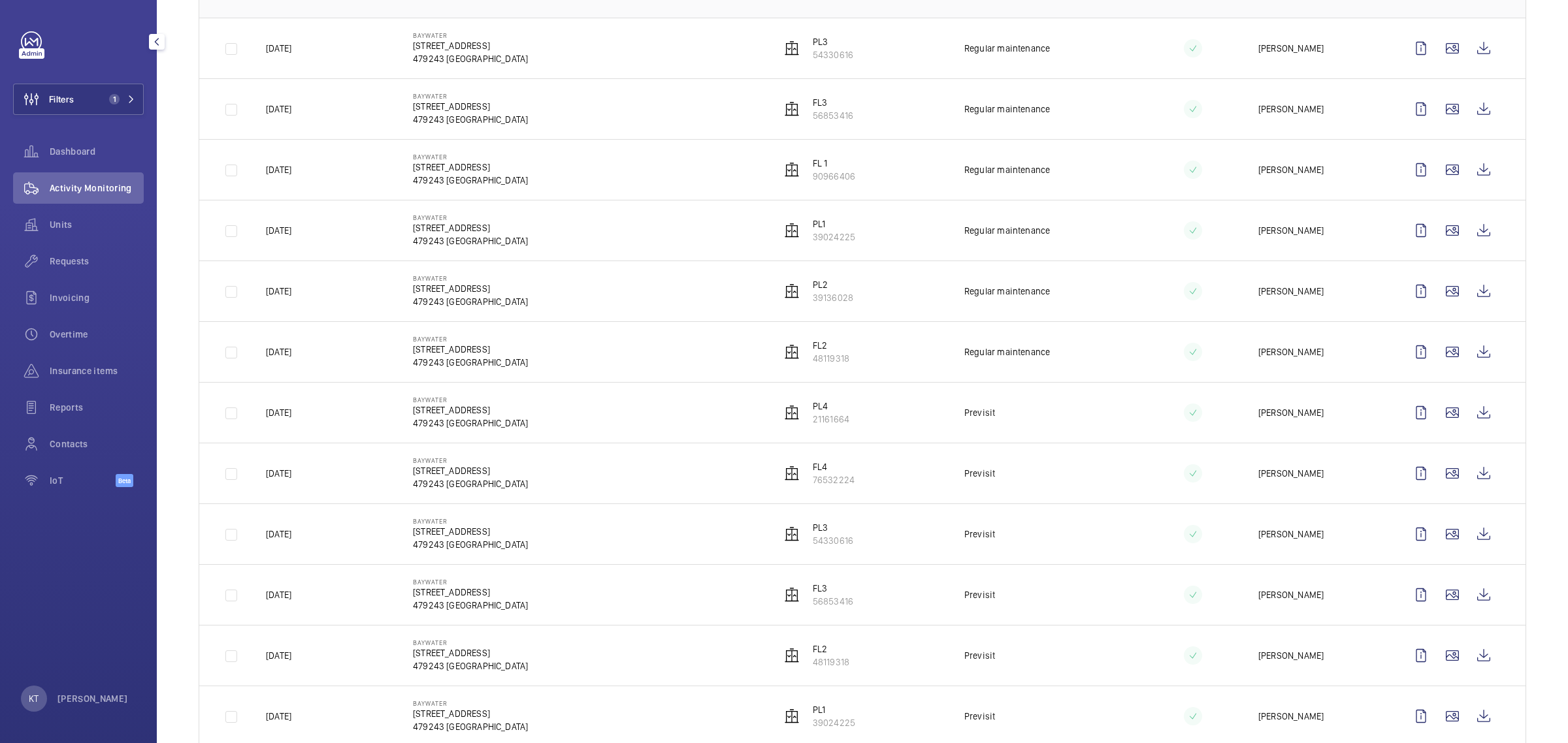
scroll to position [155, 0]
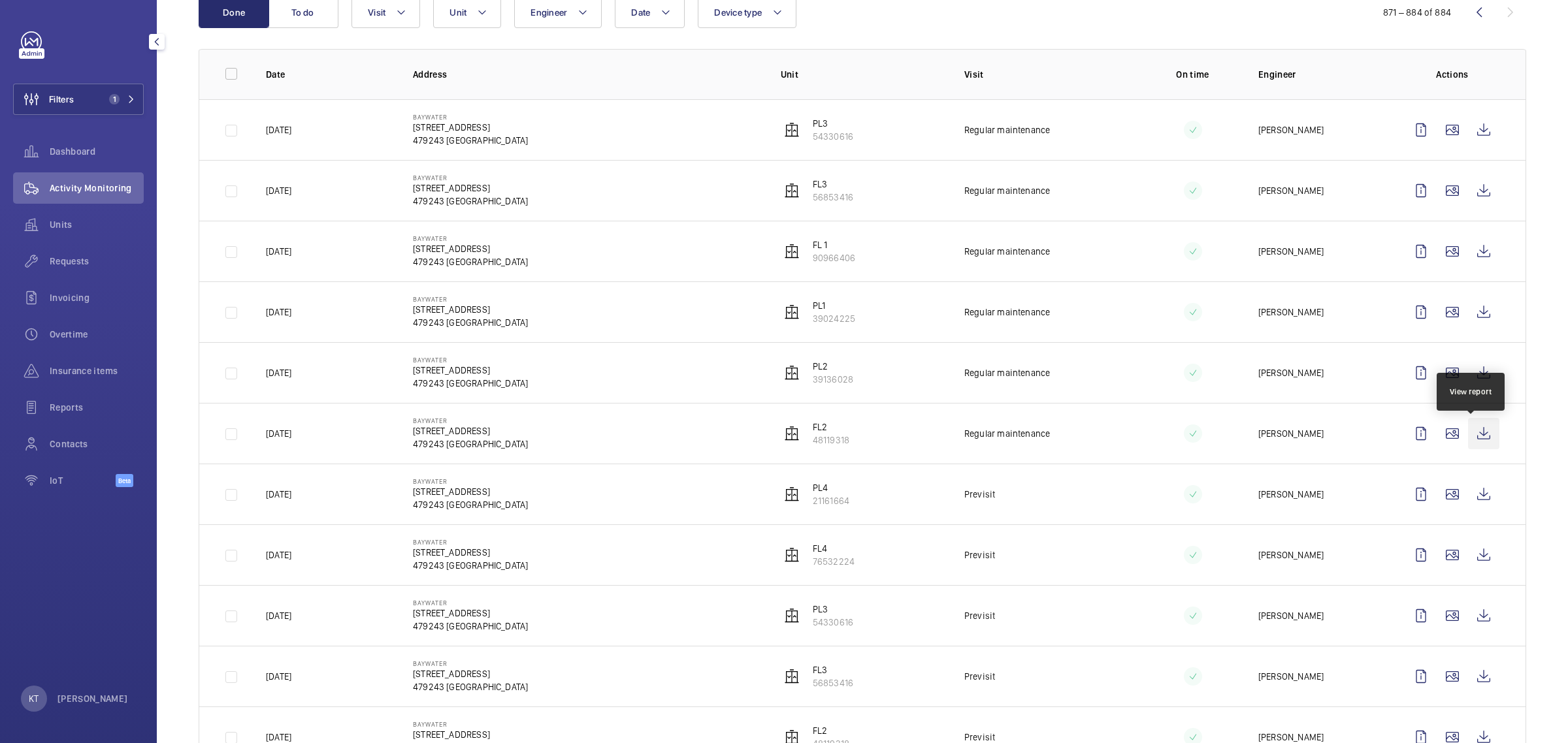
click at [1467, 431] on wm-front-icon-button at bounding box center [1483, 433] width 32 height 32
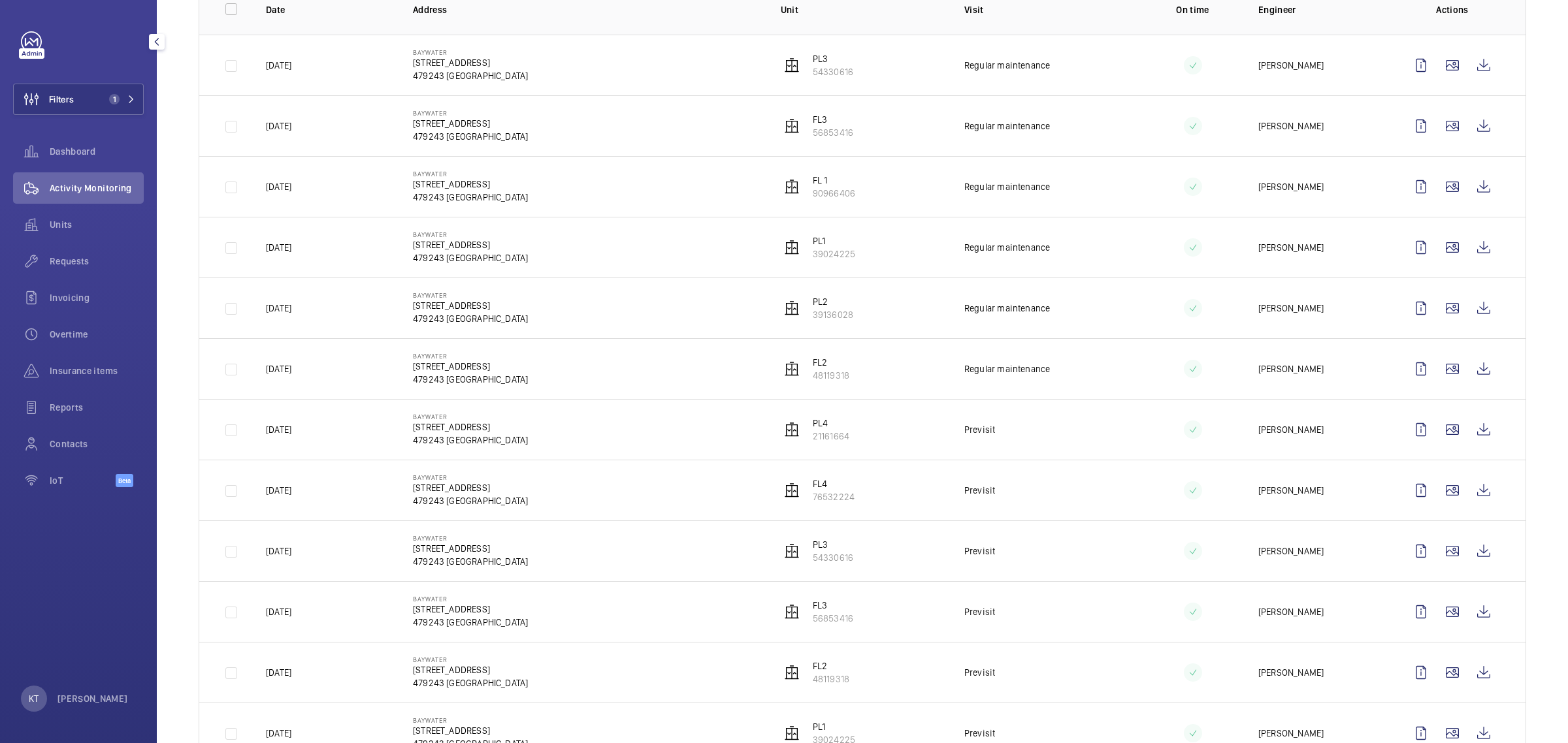
scroll to position [318, 0]
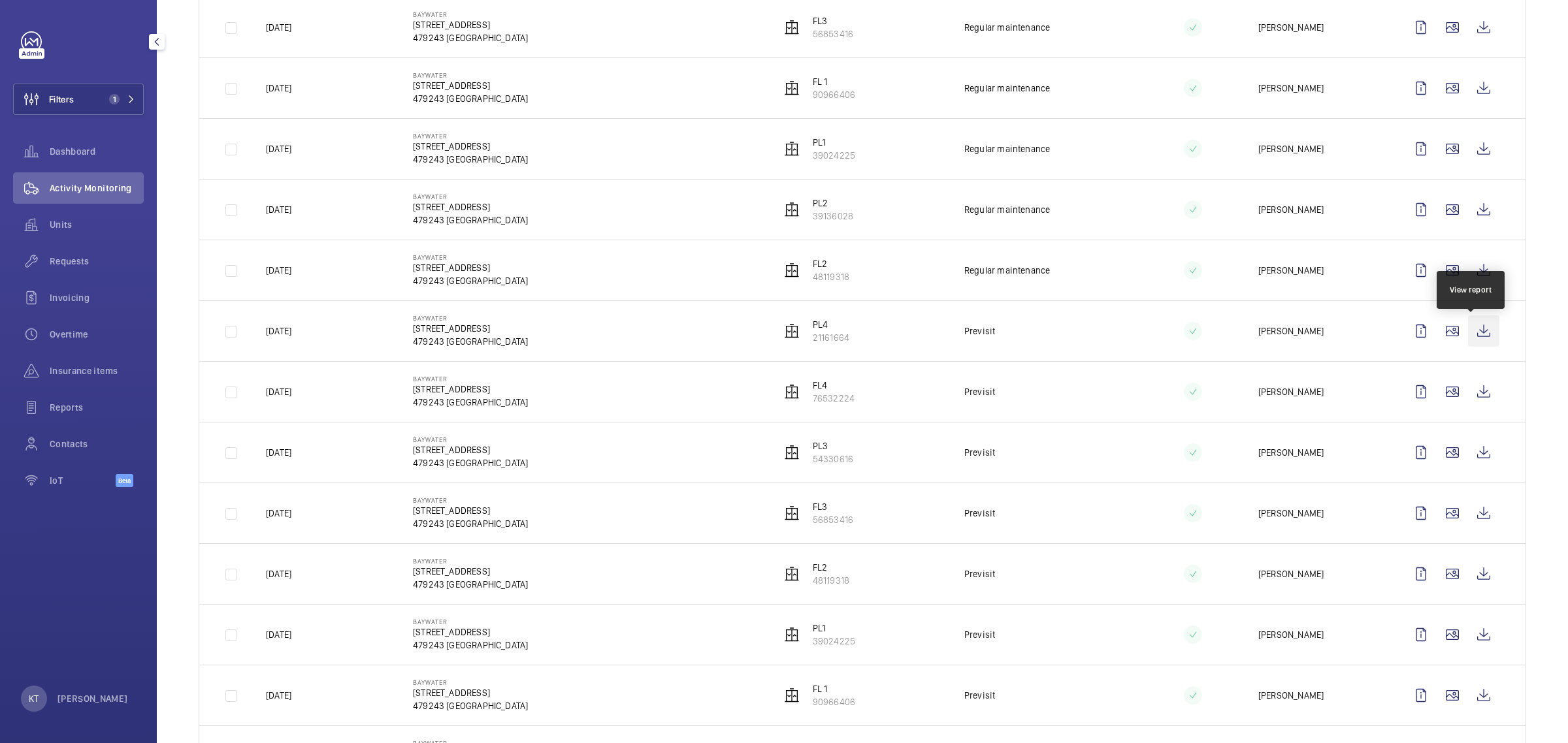
click at [1471, 331] on wm-front-icon-button at bounding box center [1483, 330] width 32 height 32
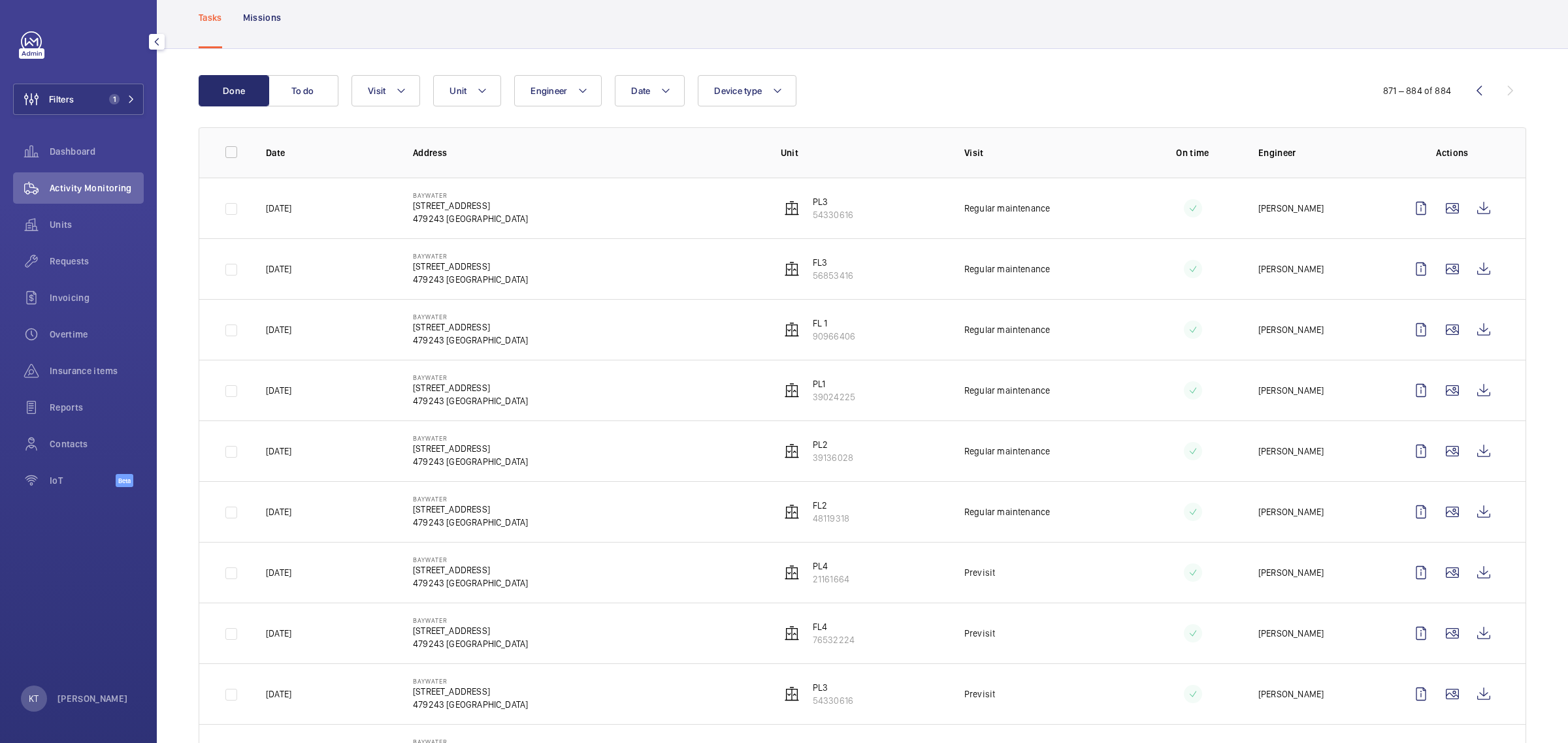
scroll to position [0, 0]
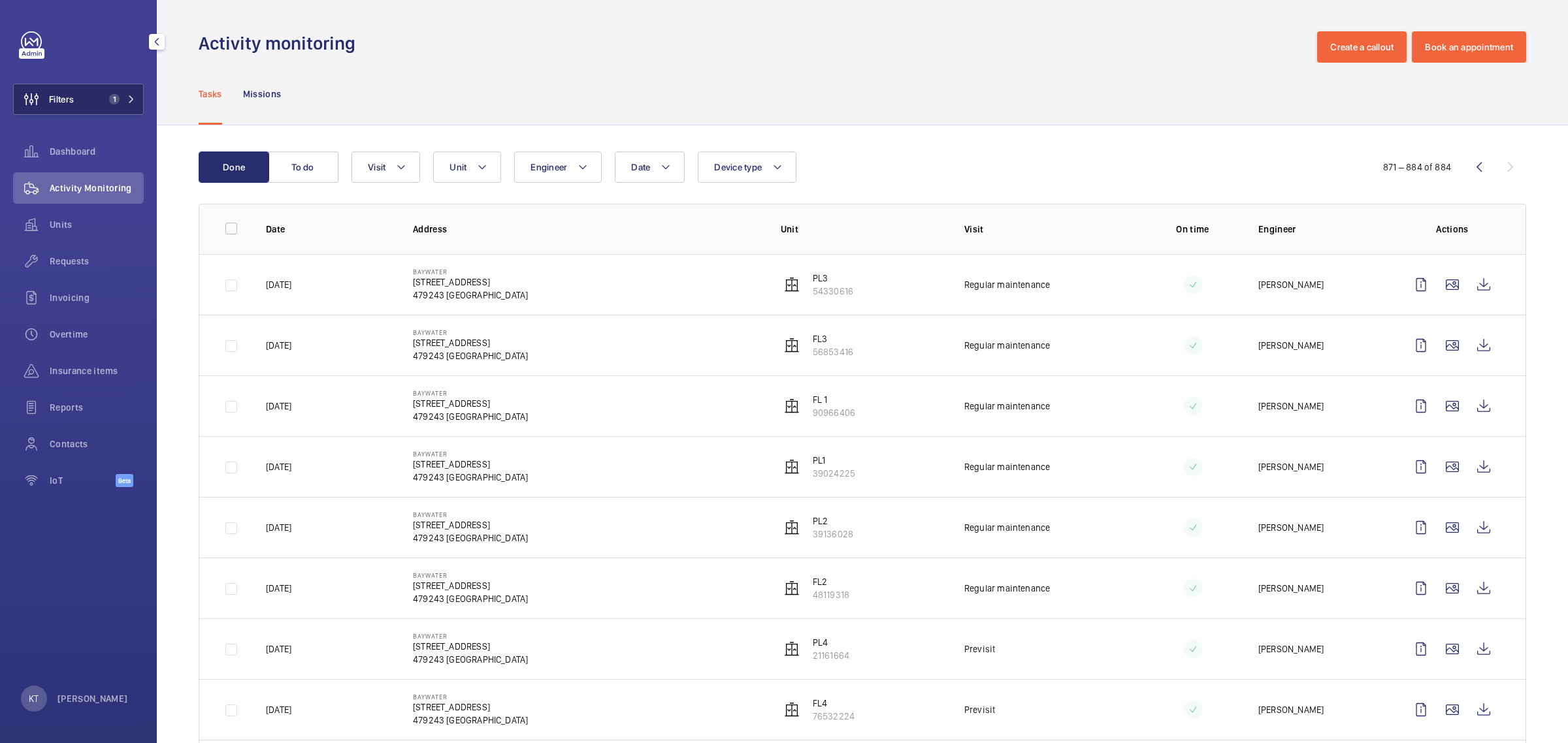
click at [71, 104] on span "Filters" at bounding box center [61, 100] width 25 height 13
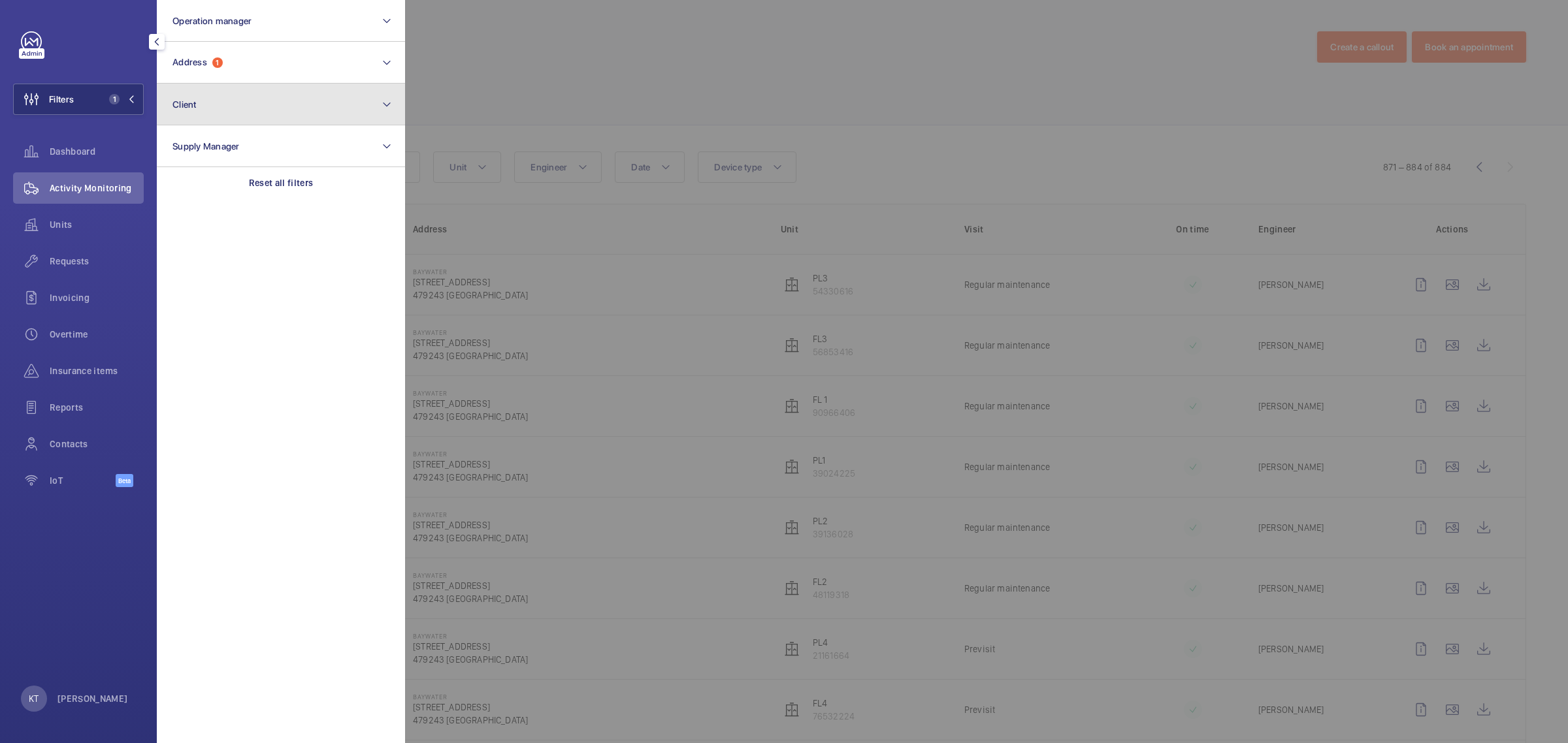
click at [299, 97] on button "Client" at bounding box center [281, 104] width 248 height 42
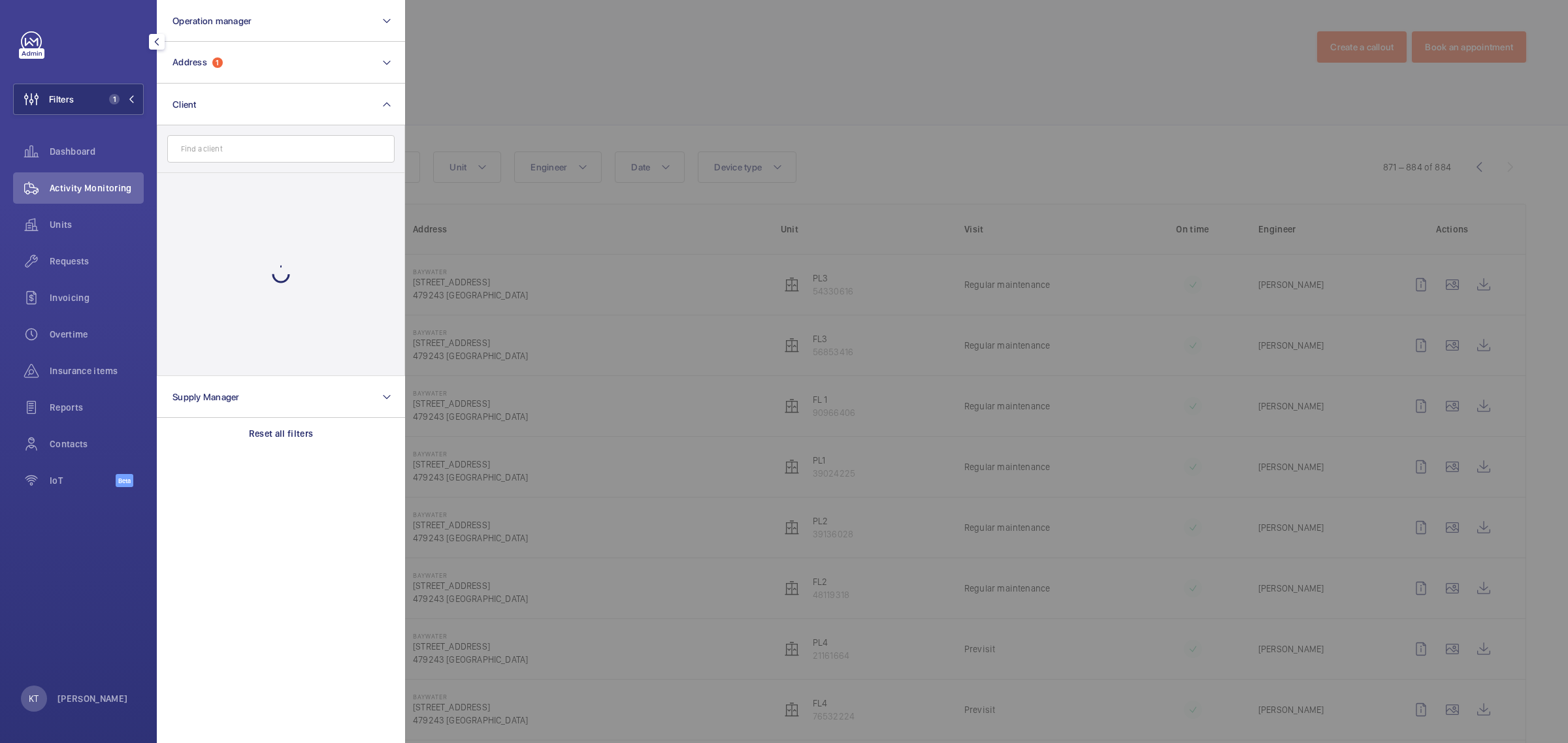
click at [753, 46] on div at bounding box center [1189, 372] width 1568 height 743
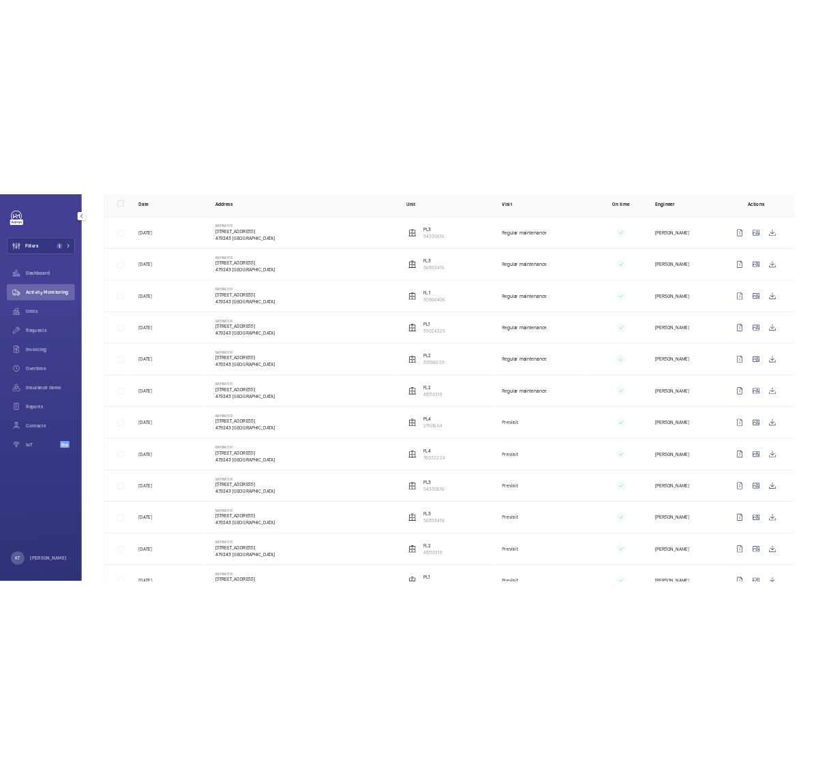
scroll to position [247, 0]
